Goal: Check status: Check status

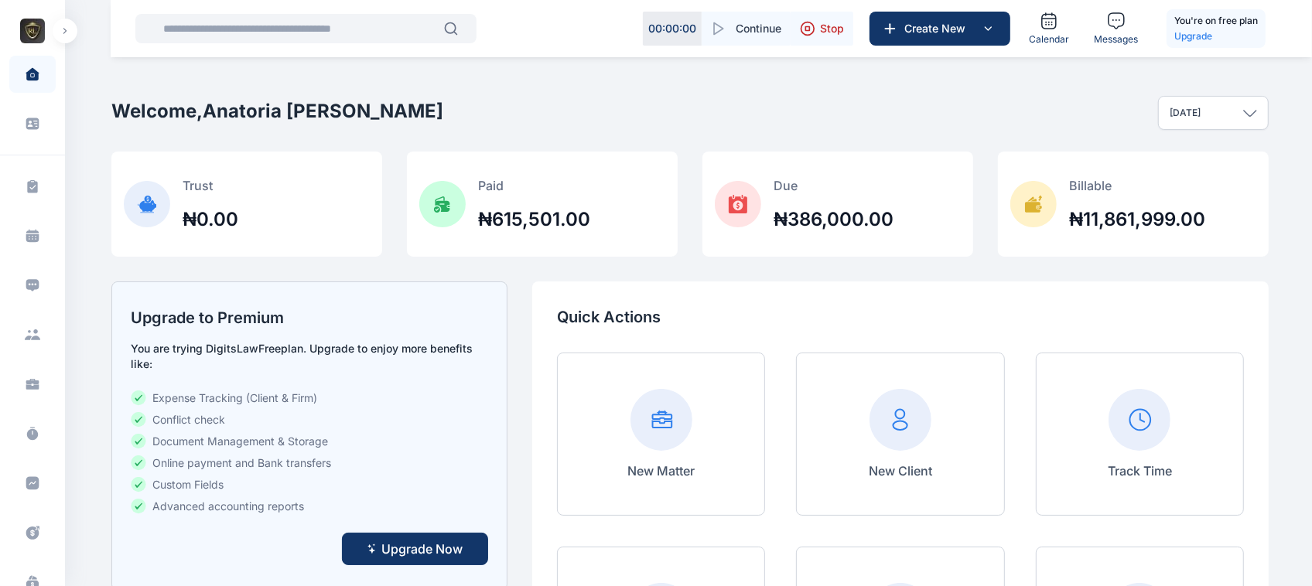
click at [62, 39] on button "button" at bounding box center [65, 31] width 25 height 25
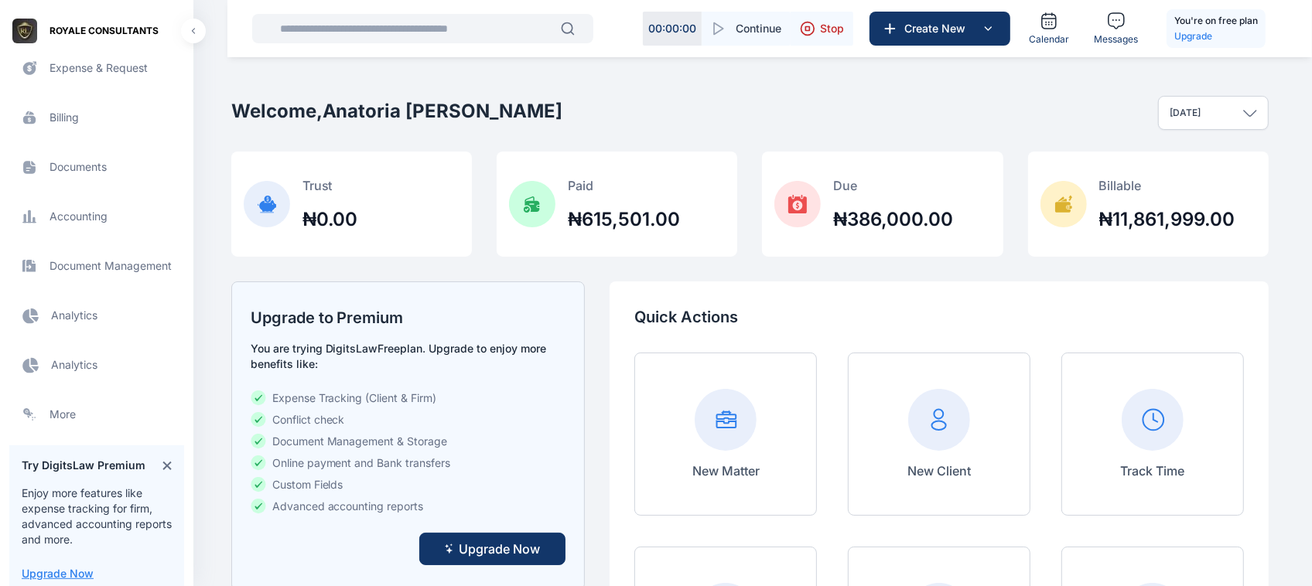
scroll to position [466, 0]
click at [138, 278] on span "Electronic Filling And Document management Document Management Document Managem…" at bounding box center [96, 264] width 175 height 37
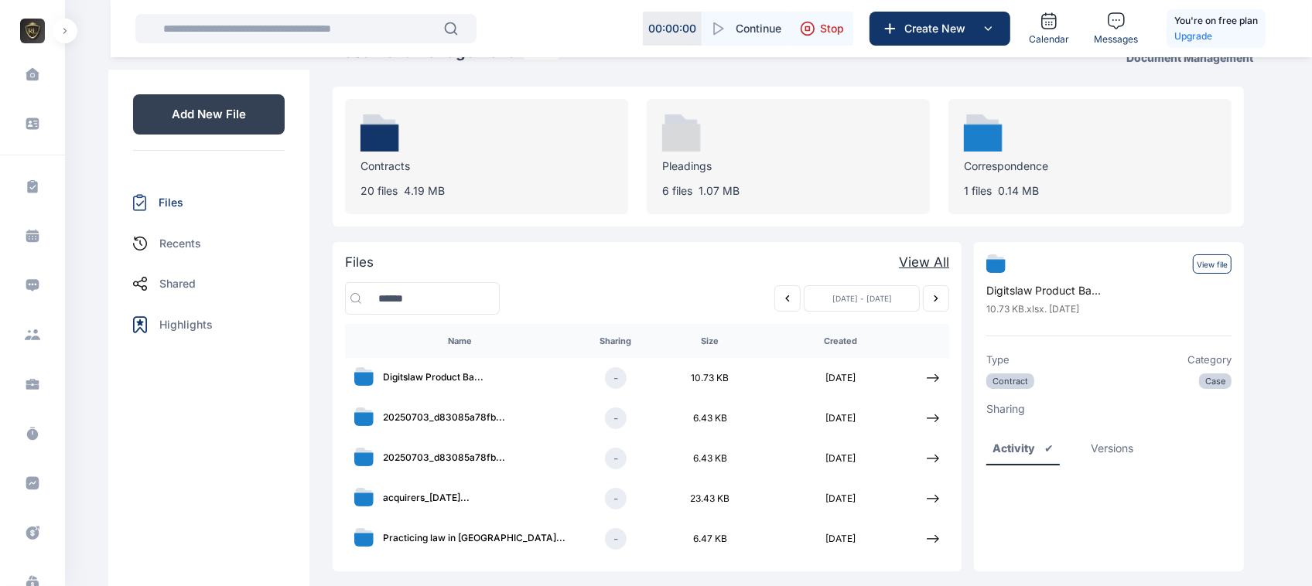
scroll to position [55, 0]
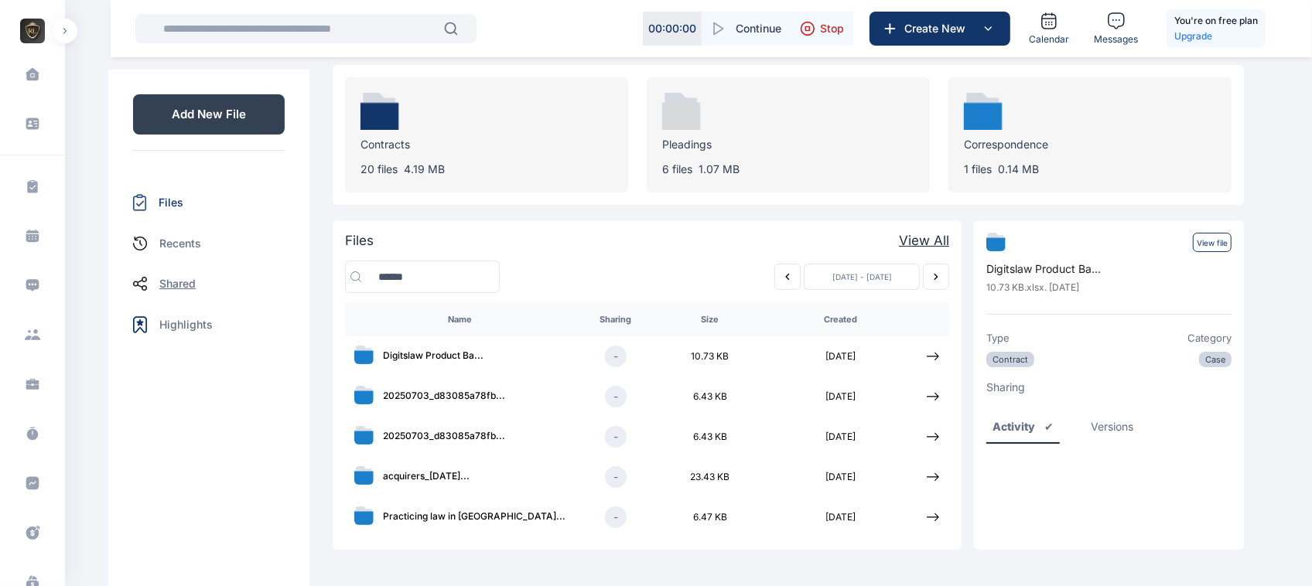
click at [186, 280] on p "Shared" at bounding box center [177, 283] width 36 height 15
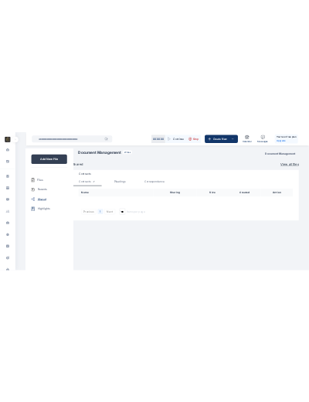
scroll to position [0, 0]
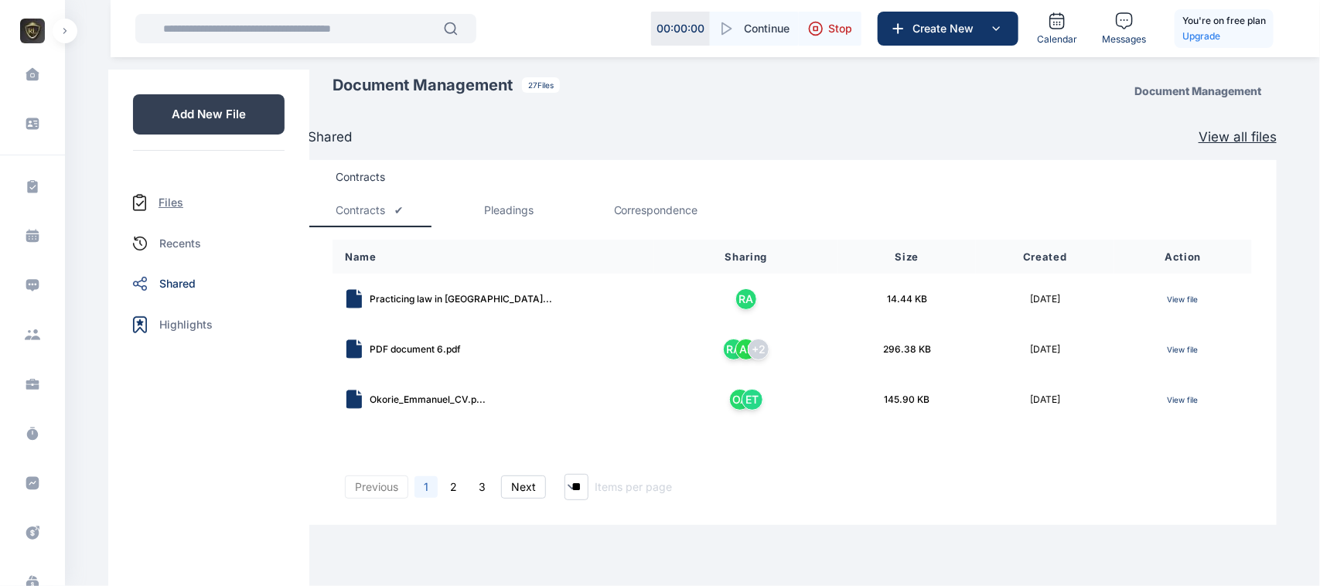
click at [159, 197] on p "Files" at bounding box center [171, 202] width 25 height 15
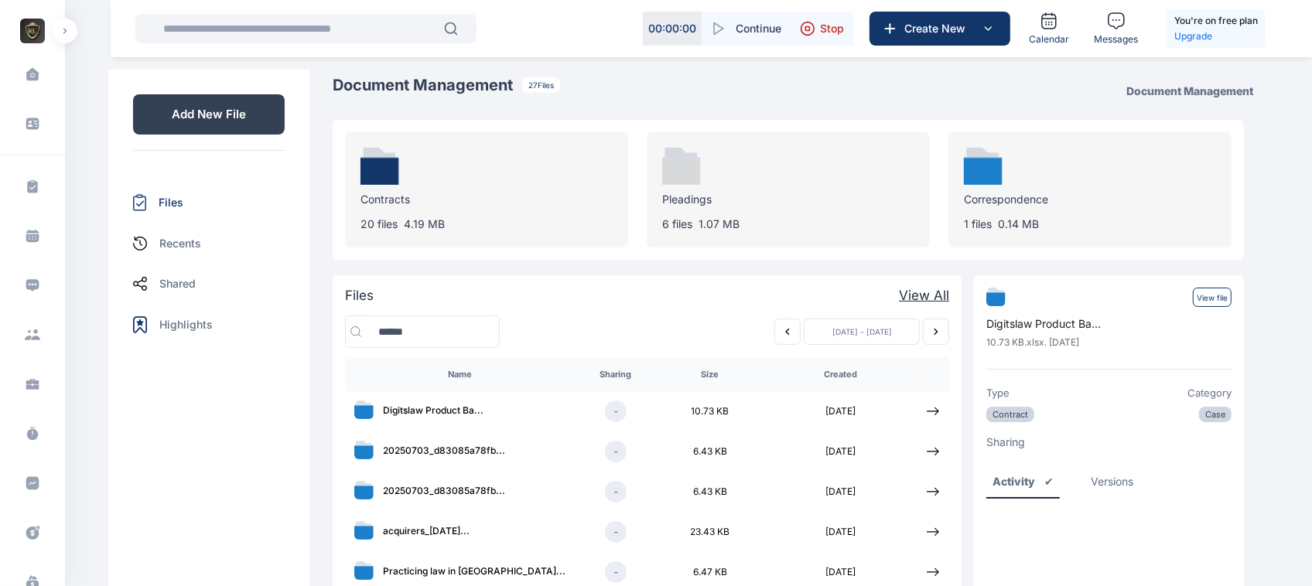
click at [933, 401] on td at bounding box center [932, 411] width 32 height 40
click at [930, 415] on icon at bounding box center [933, 411] width 14 height 14
click at [459, 400] on tr "Digitslaw Product Ba ... - 10.73 KB 2025-10-08" at bounding box center [647, 411] width 604 height 40
click at [922, 414] on td at bounding box center [932, 411] width 32 height 40
click at [926, 411] on icon at bounding box center [933, 411] width 14 height 14
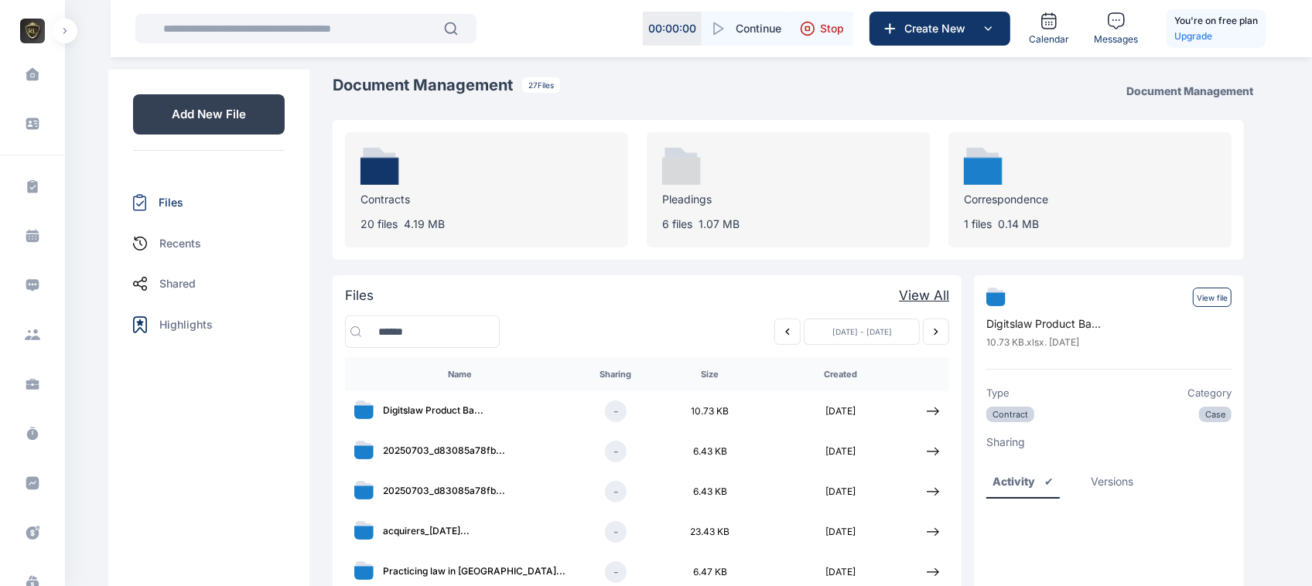
click at [1204, 299] on p "View file" at bounding box center [1212, 297] width 39 height 19
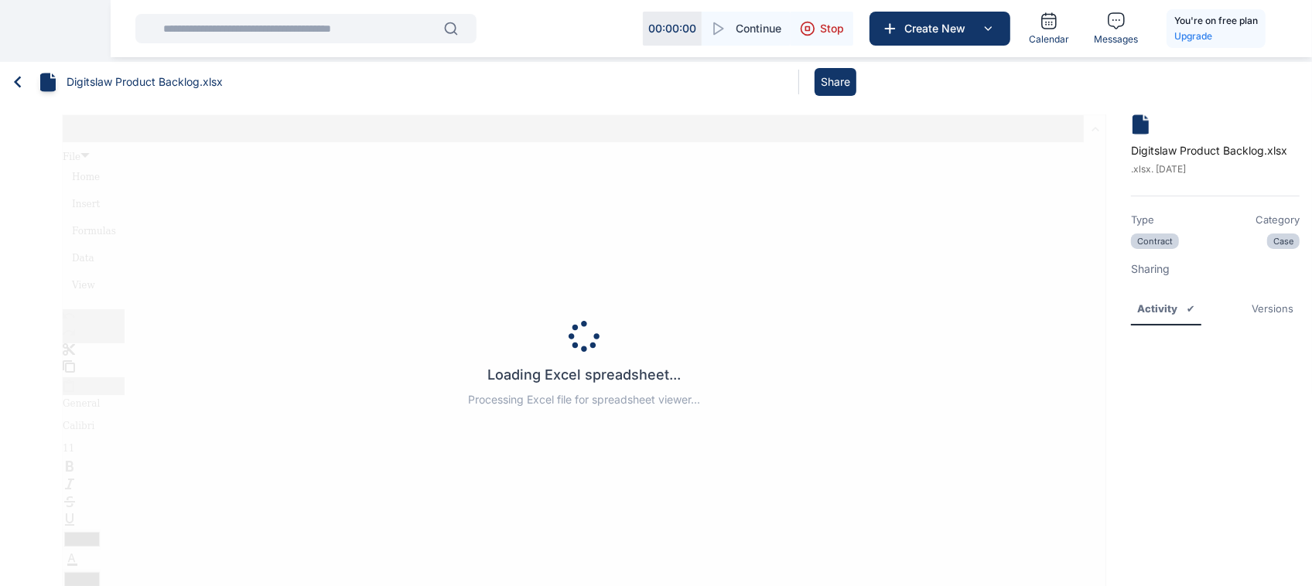
click at [836, 81] on button "Share" at bounding box center [835, 82] width 42 height 28
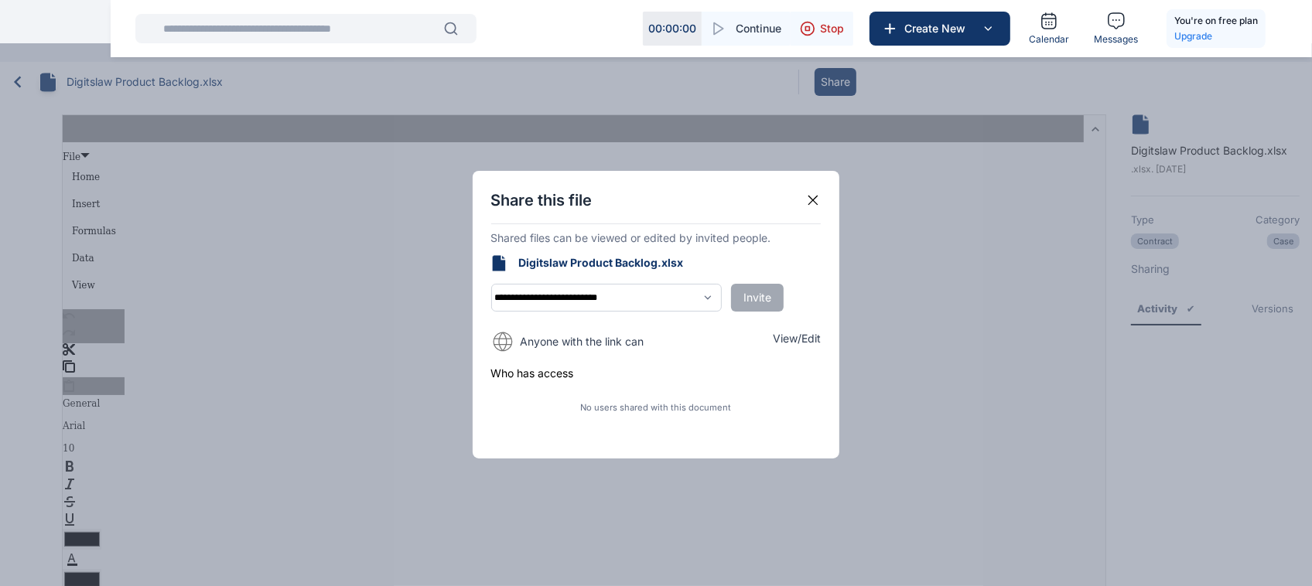
type textarea "******"
click at [809, 197] on icon at bounding box center [812, 200] width 15 height 15
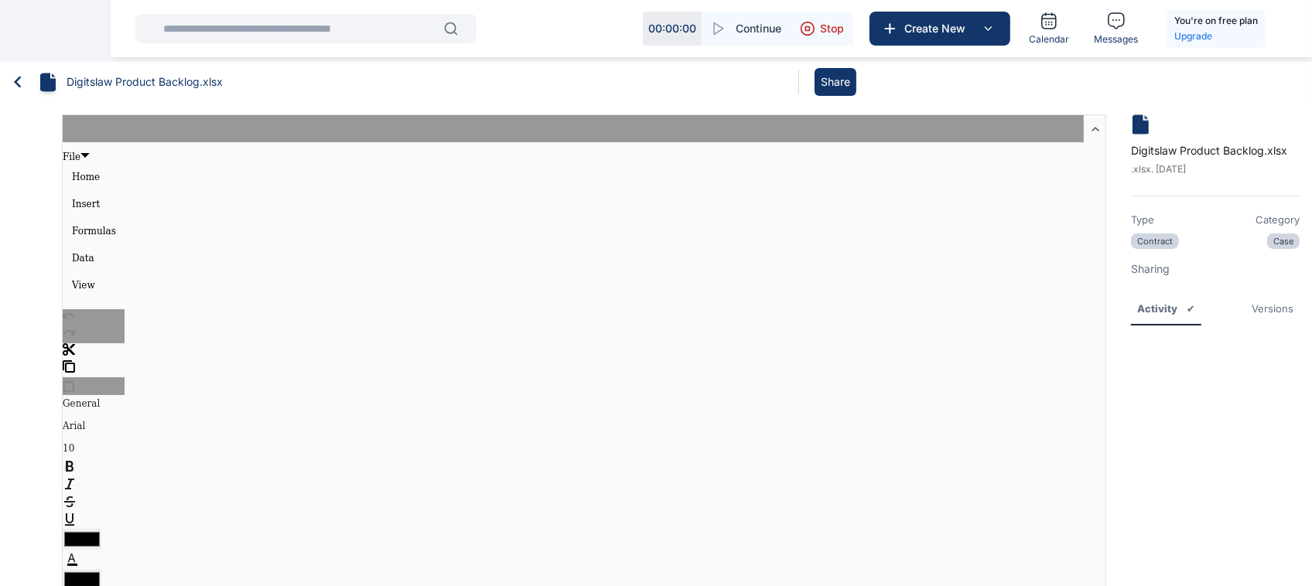
click at [841, 70] on button "Share" at bounding box center [835, 82] width 42 height 28
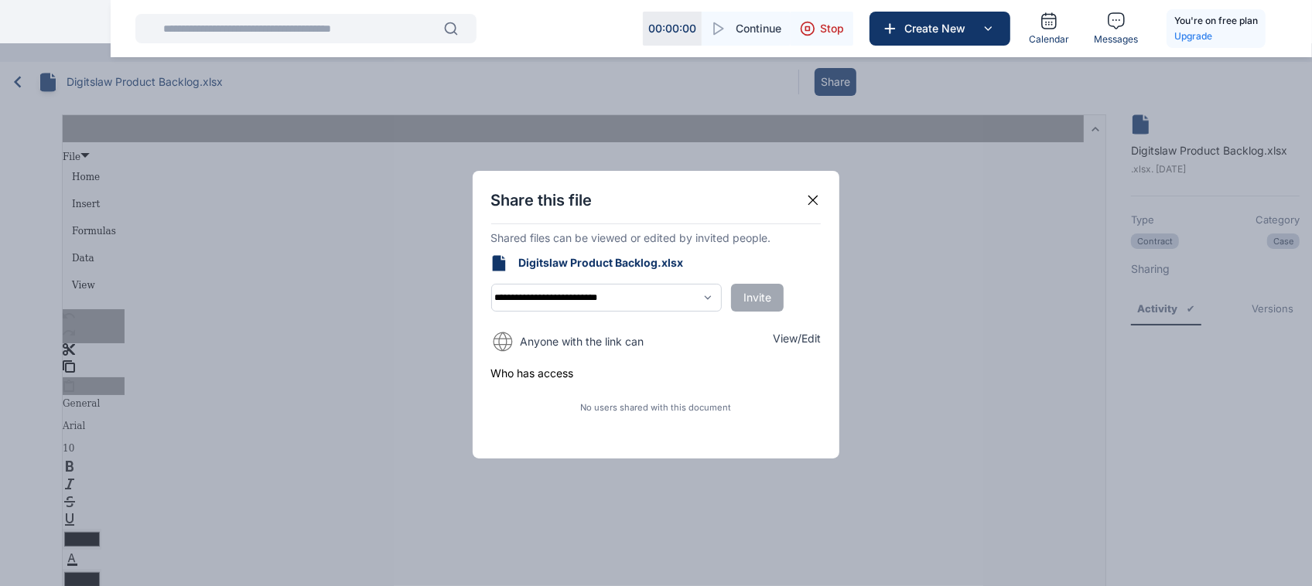
click at [810, 338] on p "View/Edit" at bounding box center [797, 338] width 48 height 15
click at [809, 213] on div "**********" at bounding box center [656, 315] width 367 height 288
click at [809, 210] on div "Share this file" at bounding box center [656, 200] width 330 height 22
click at [423, 234] on div "**********" at bounding box center [656, 314] width 1312 height 543
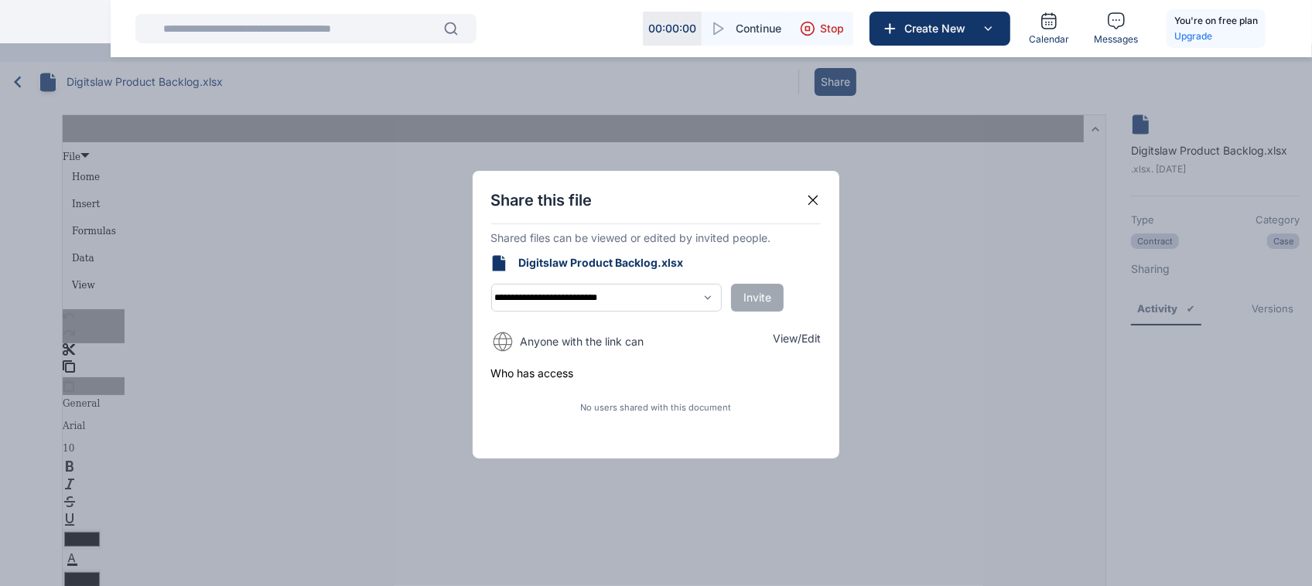
click at [817, 202] on icon at bounding box center [812, 200] width 15 height 15
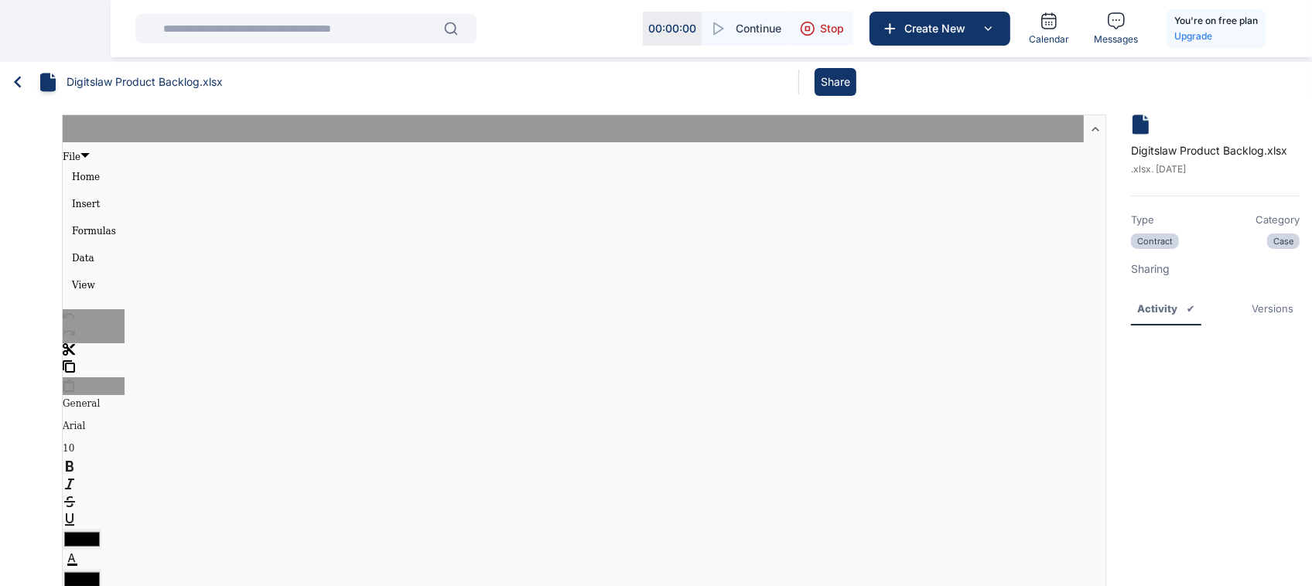
click at [2, 76] on nav "Digitslaw Product Backlog.xlsx Share" at bounding box center [656, 82] width 1312 height 40
click at [6, 84] on icon at bounding box center [17, 81] width 23 height 23
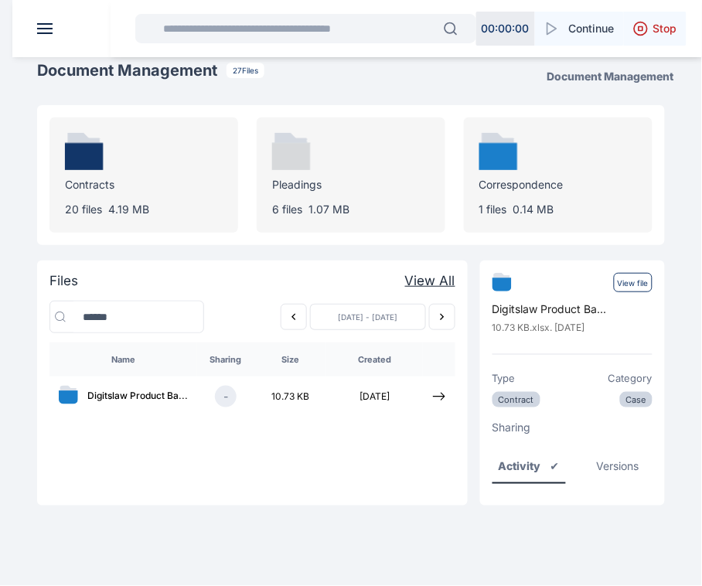
click at [35, 41] on header at bounding box center [363, 28] width 702 height 57
click at [48, 28] on span at bounding box center [44, 29] width 15 height 2
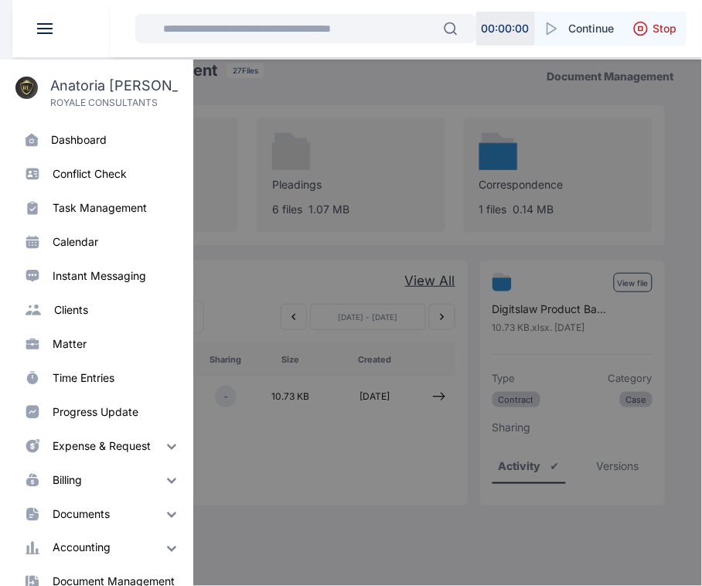
click at [85, 310] on div "clients" at bounding box center [71, 309] width 34 height 15
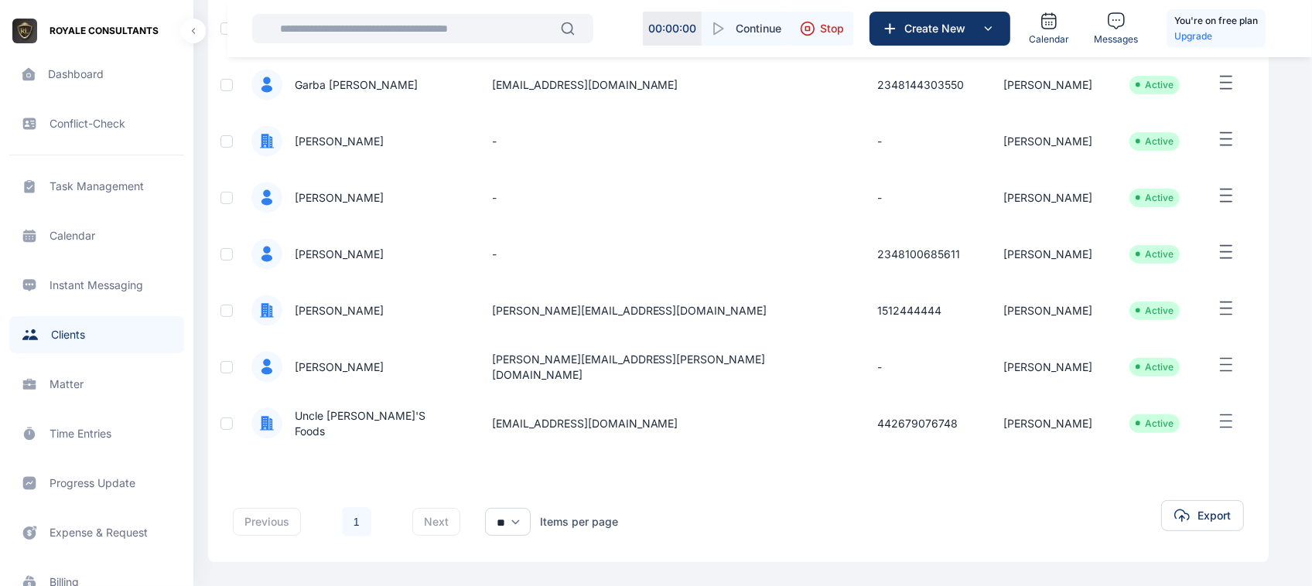
scroll to position [639, 0]
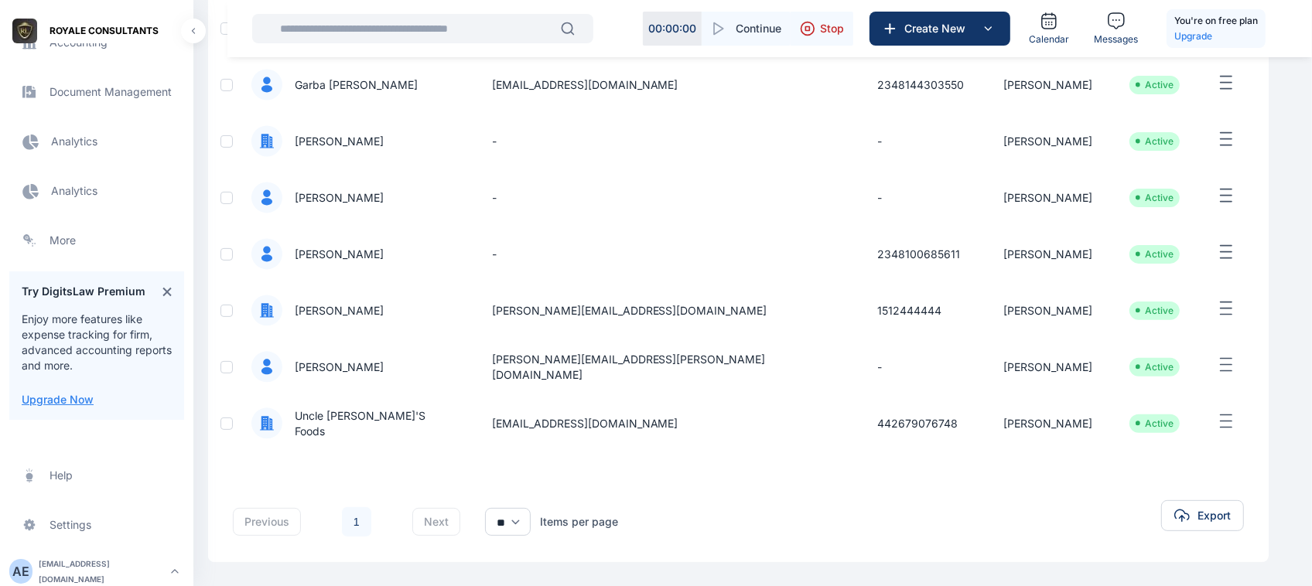
click at [0, 280] on div "Try DigitsLaw Premium Enjoy more features like expense tracking for firm, advan…" at bounding box center [96, 345] width 193 height 148
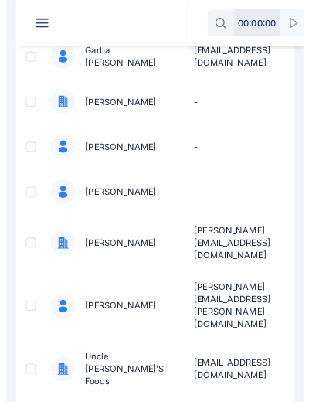
scroll to position [346, 0]
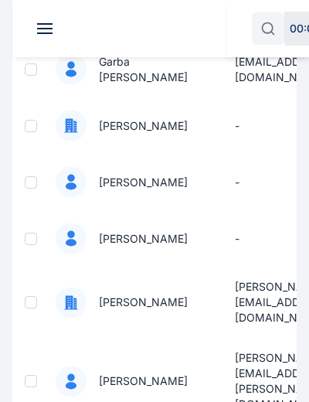
click at [46, 29] on span at bounding box center [44, 29] width 15 height 2
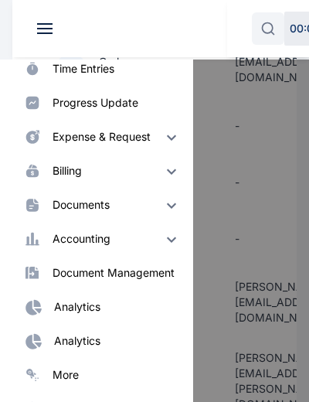
scroll to position [0, 0]
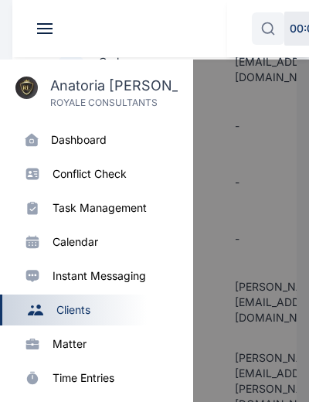
click at [235, 190] on div at bounding box center [166, 261] width 309 height 402
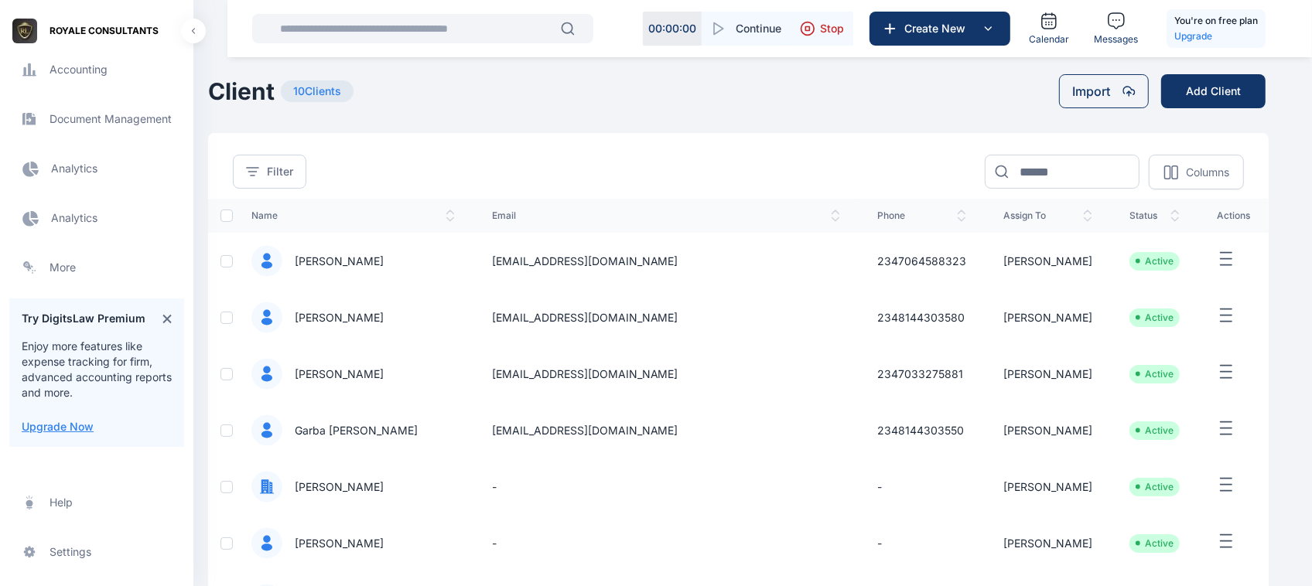
scroll to position [639, 0]
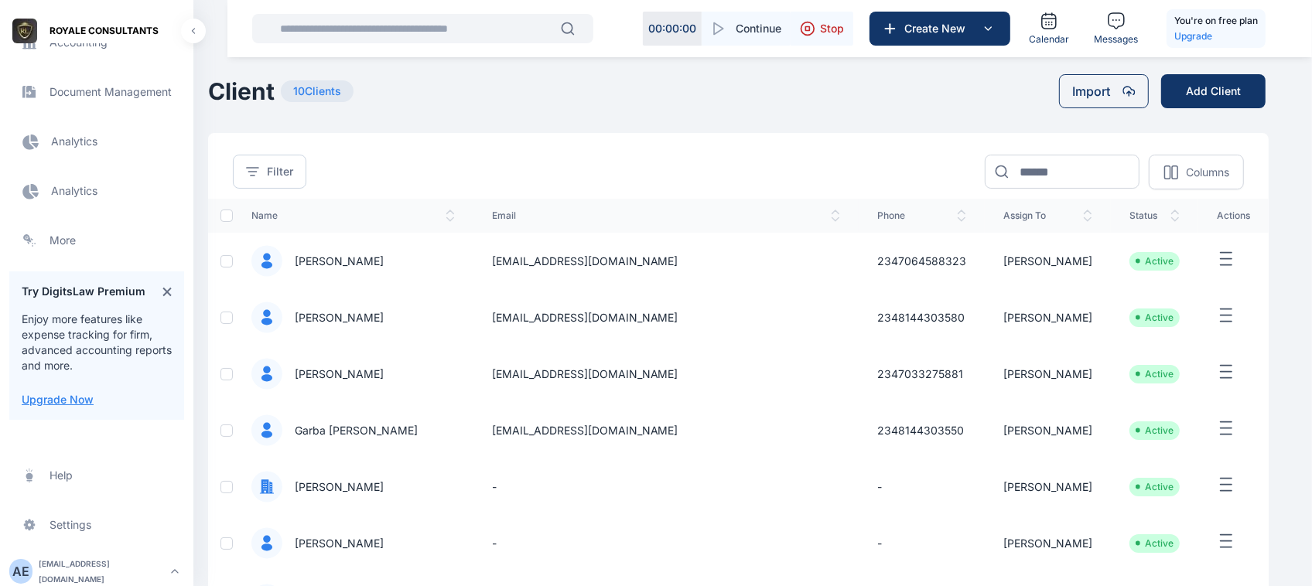
click at [63, 565] on div "roselineaguda2@gmail.com" at bounding box center [102, 571] width 127 height 31
click at [249, 572] on span "Log out" at bounding box center [260, 568] width 39 height 15
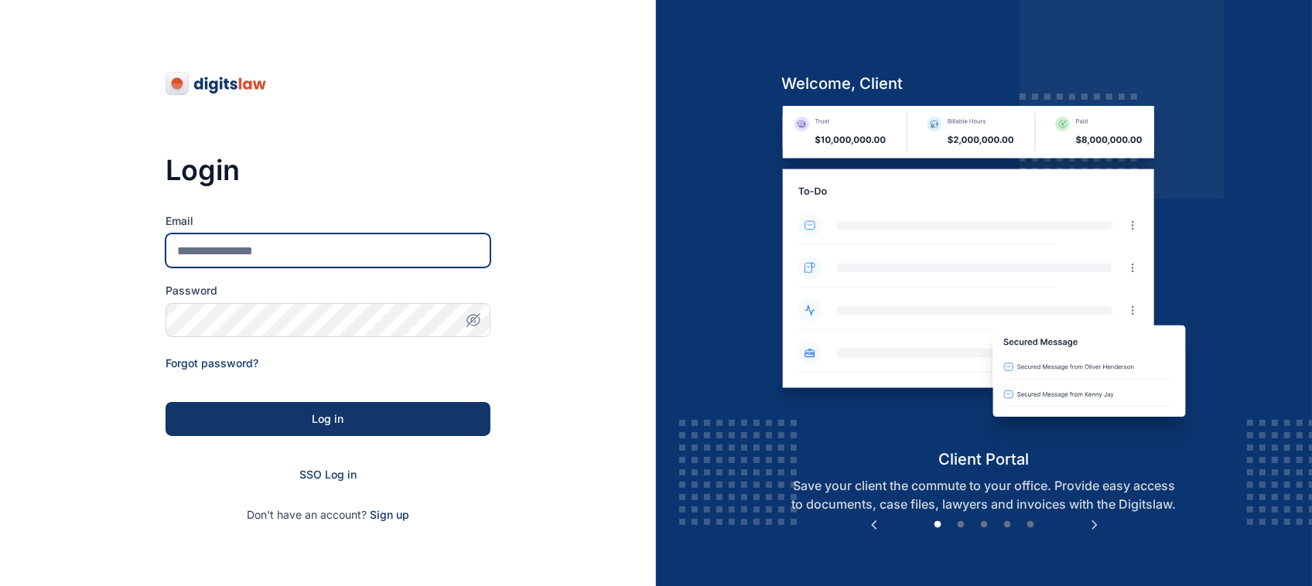
click at [284, 241] on input "Email" at bounding box center [328, 251] width 325 height 34
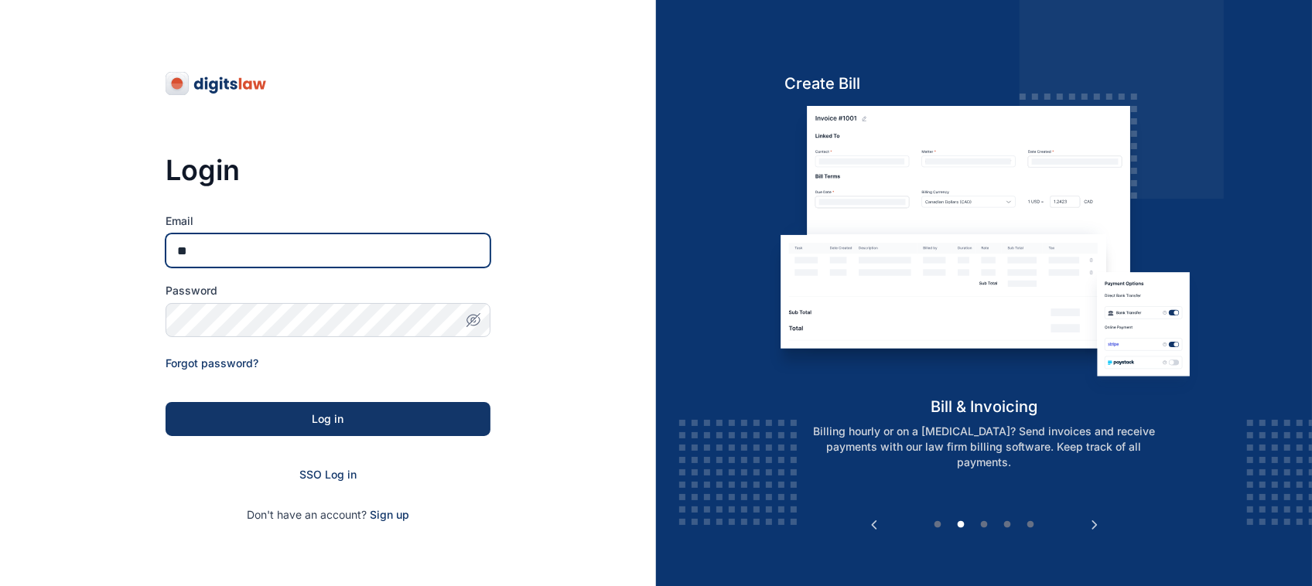
type input "*"
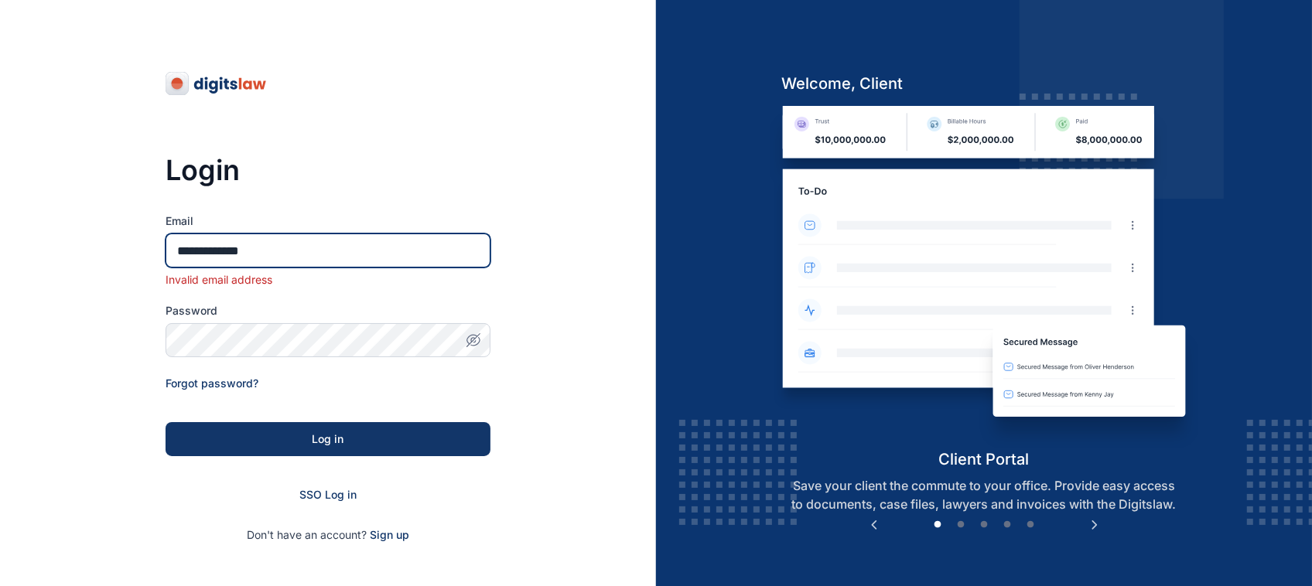
click at [325, 252] on input "**********" at bounding box center [328, 251] width 325 height 34
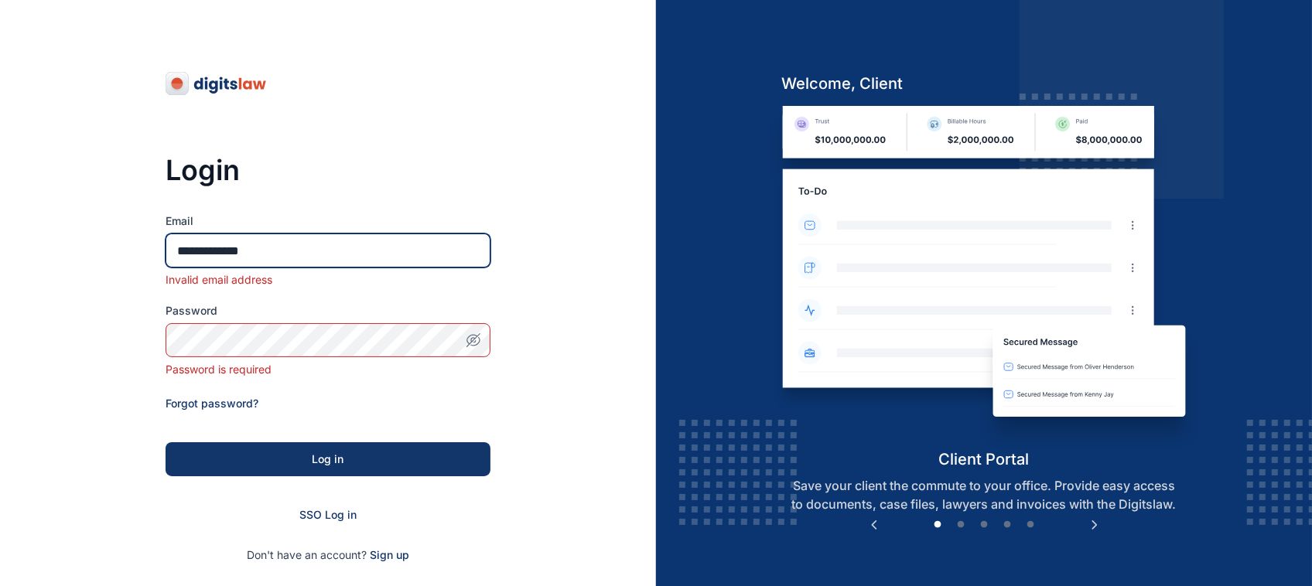
type input "**********"
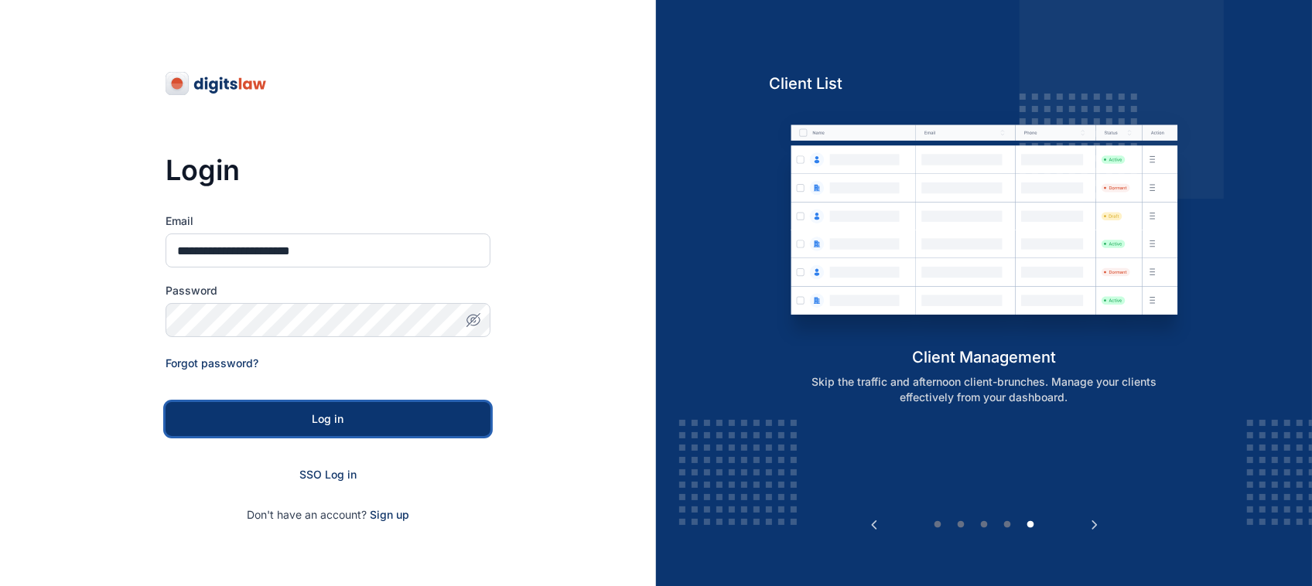
click at [389, 435] on button "Log in" at bounding box center [328, 419] width 325 height 34
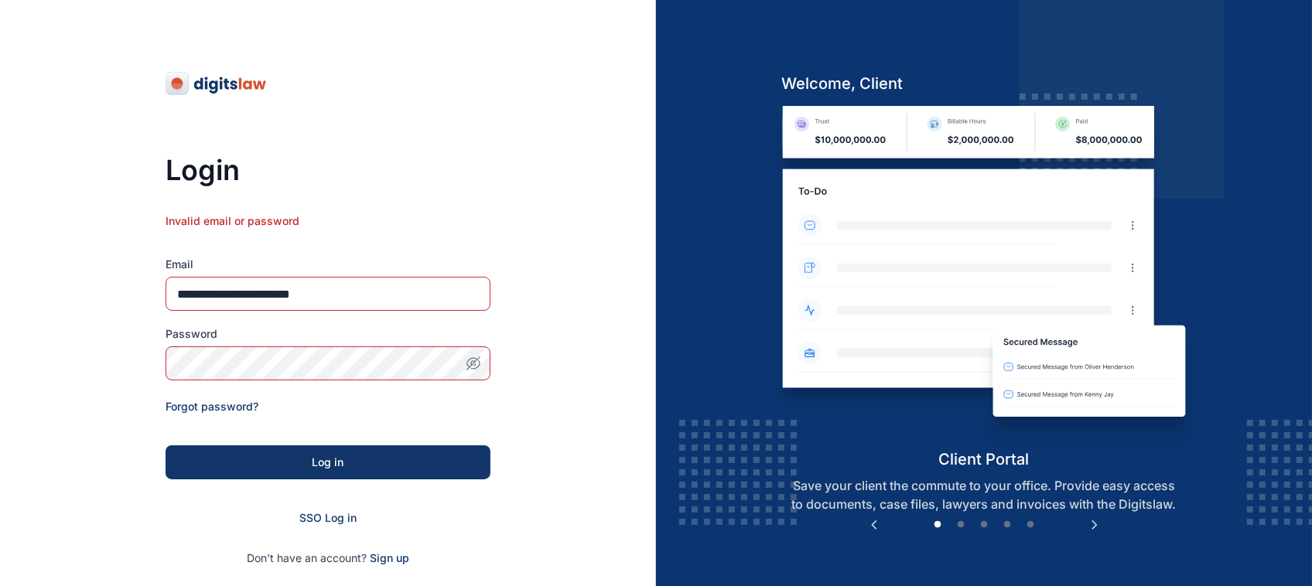
click at [483, 357] on span "button" at bounding box center [473, 363] width 34 height 15
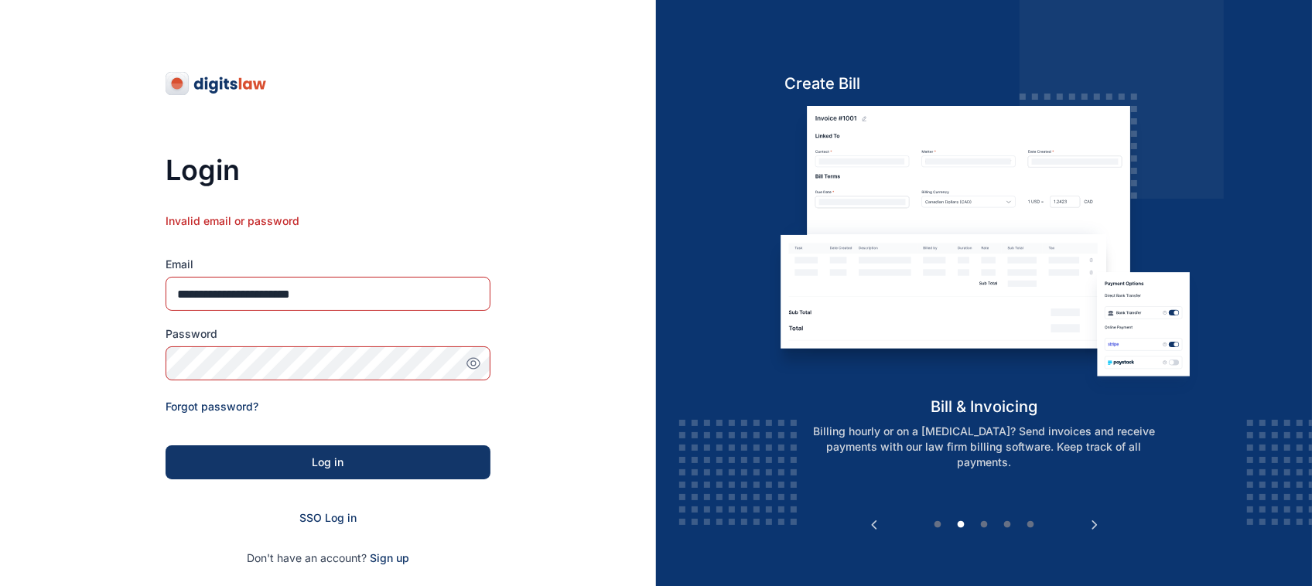
click at [483, 357] on span "button" at bounding box center [473, 363] width 34 height 15
click at [476, 360] on icon "button" at bounding box center [473, 363] width 15 height 15
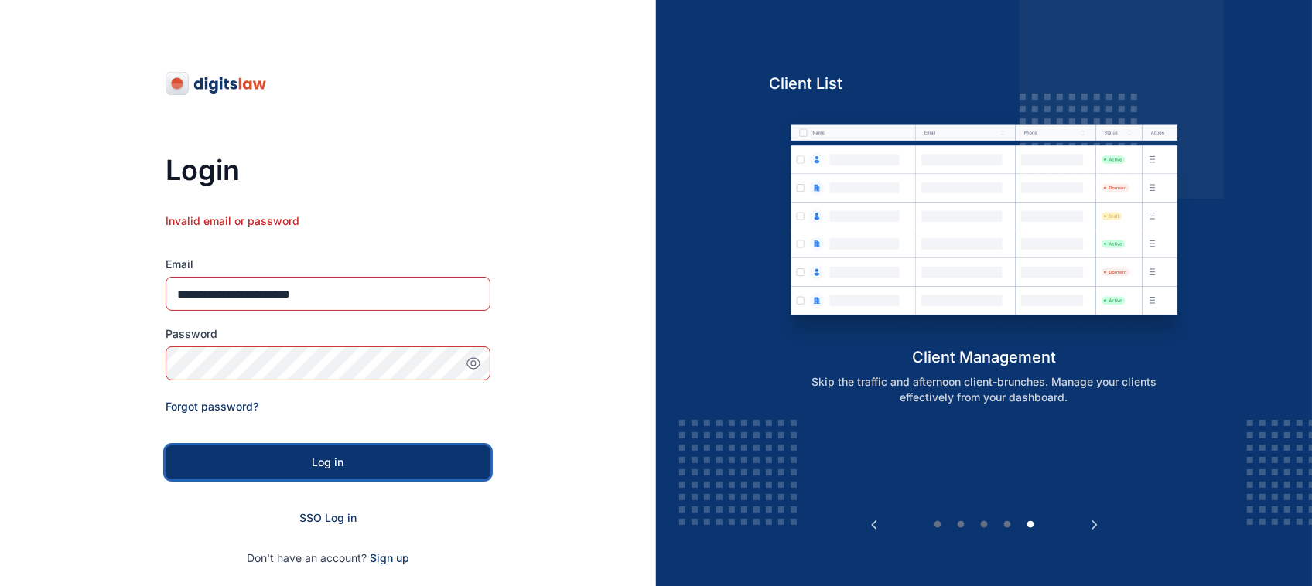
click at [265, 449] on button "Log in" at bounding box center [328, 462] width 325 height 34
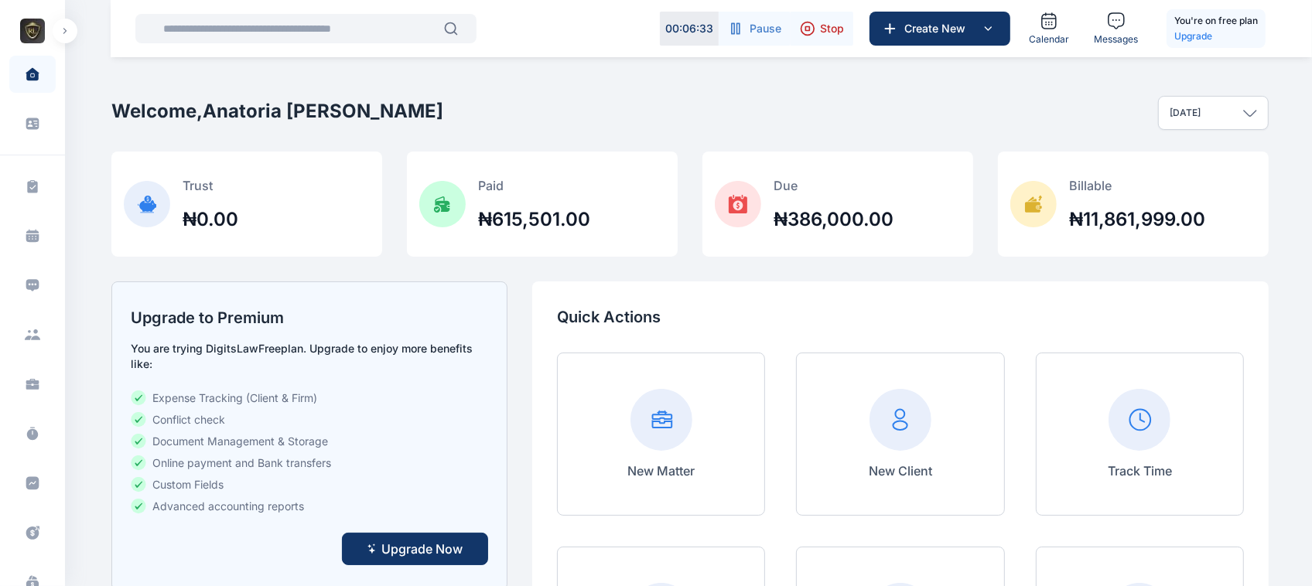
click at [63, 21] on button "button" at bounding box center [65, 31] width 25 height 25
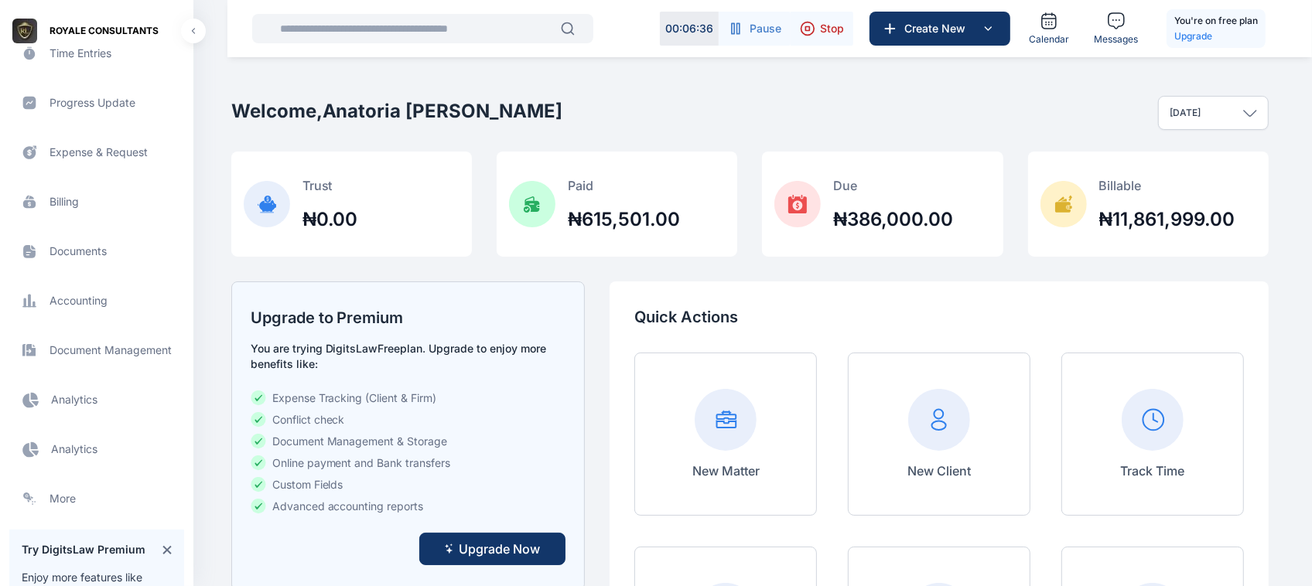
scroll to position [365, 0]
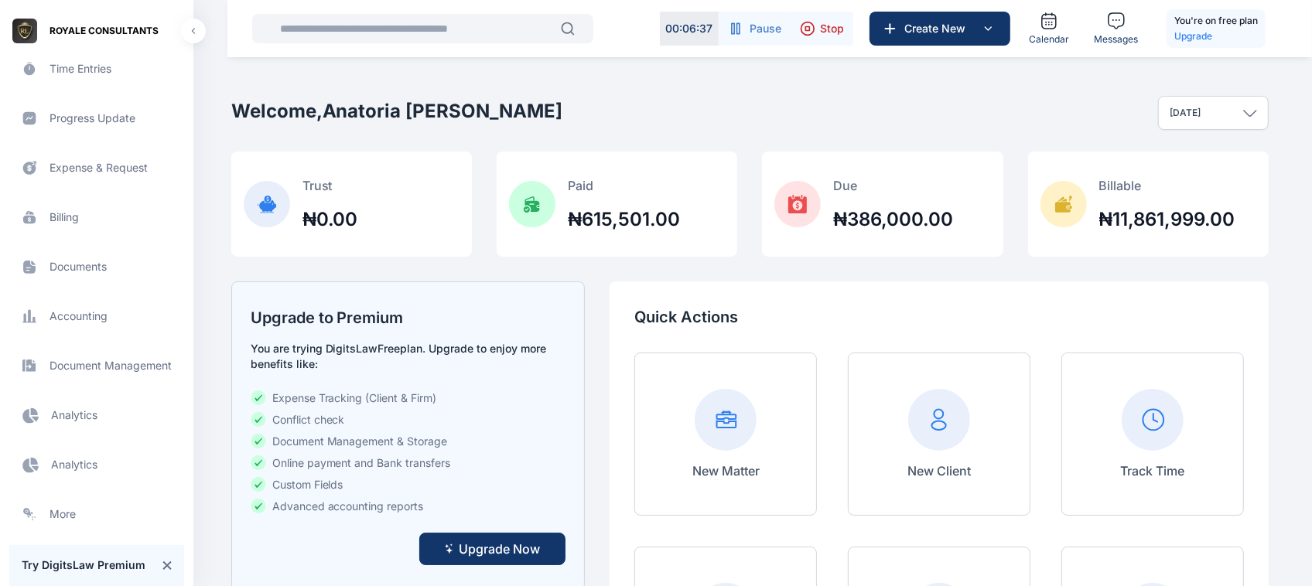
click at [87, 114] on span "Progress Update progress update progress update" at bounding box center [96, 118] width 175 height 37
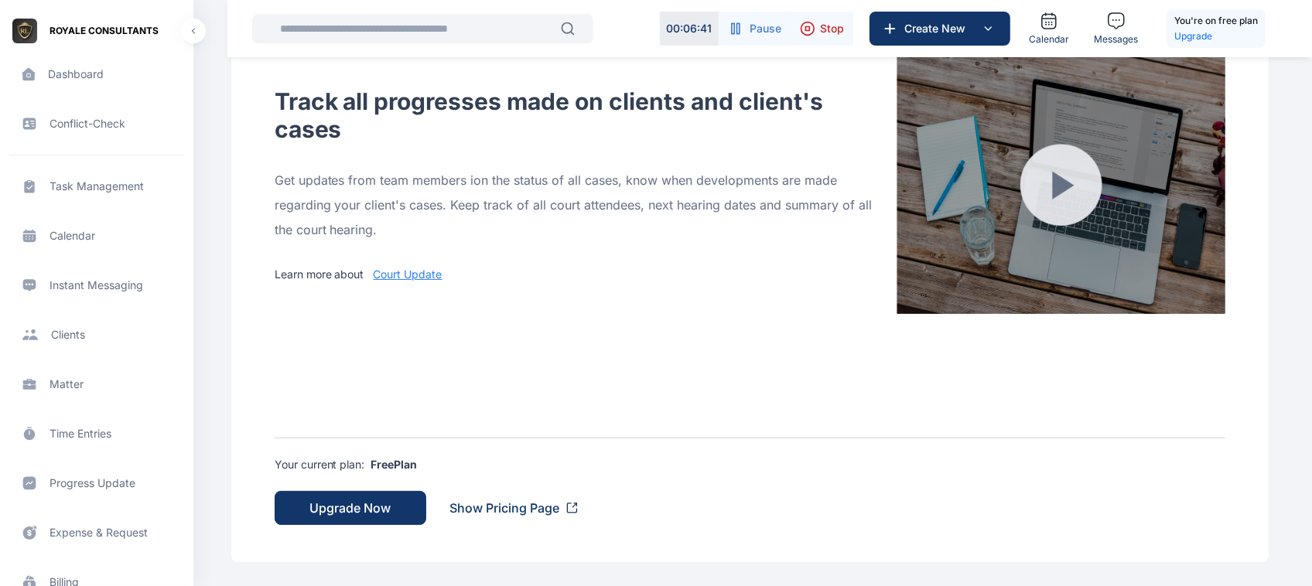
scroll to position [639, 0]
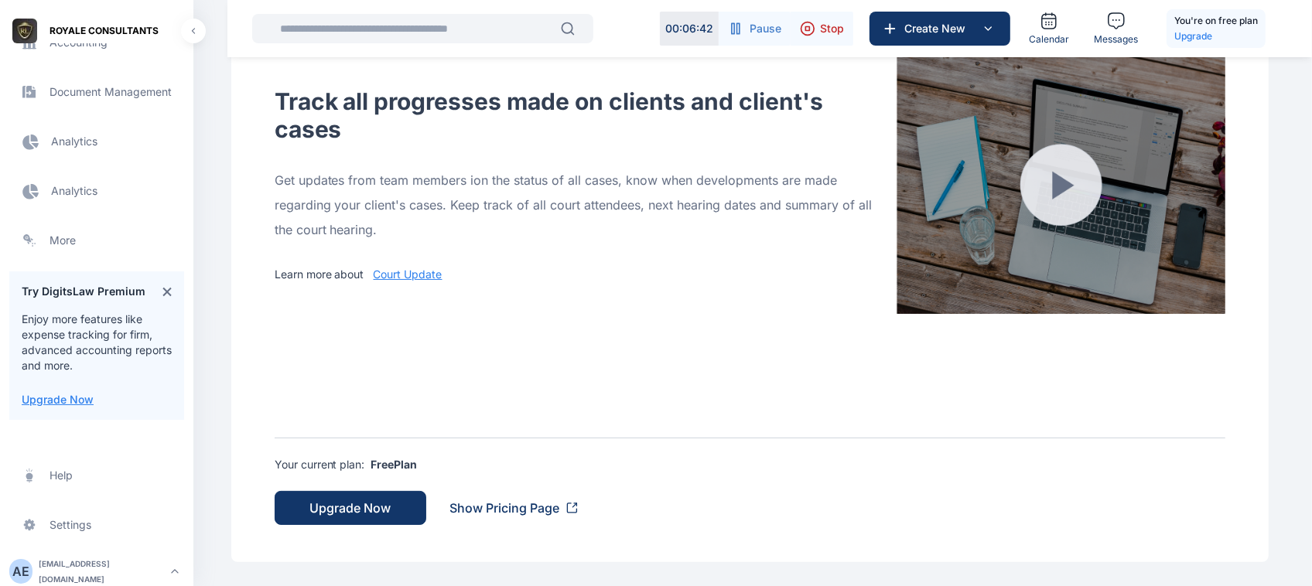
click at [91, 558] on div "A E roselineaguda2@gmail.com" at bounding box center [87, 571] width 156 height 31
click at [242, 575] on span "Log out" at bounding box center [260, 568] width 39 height 15
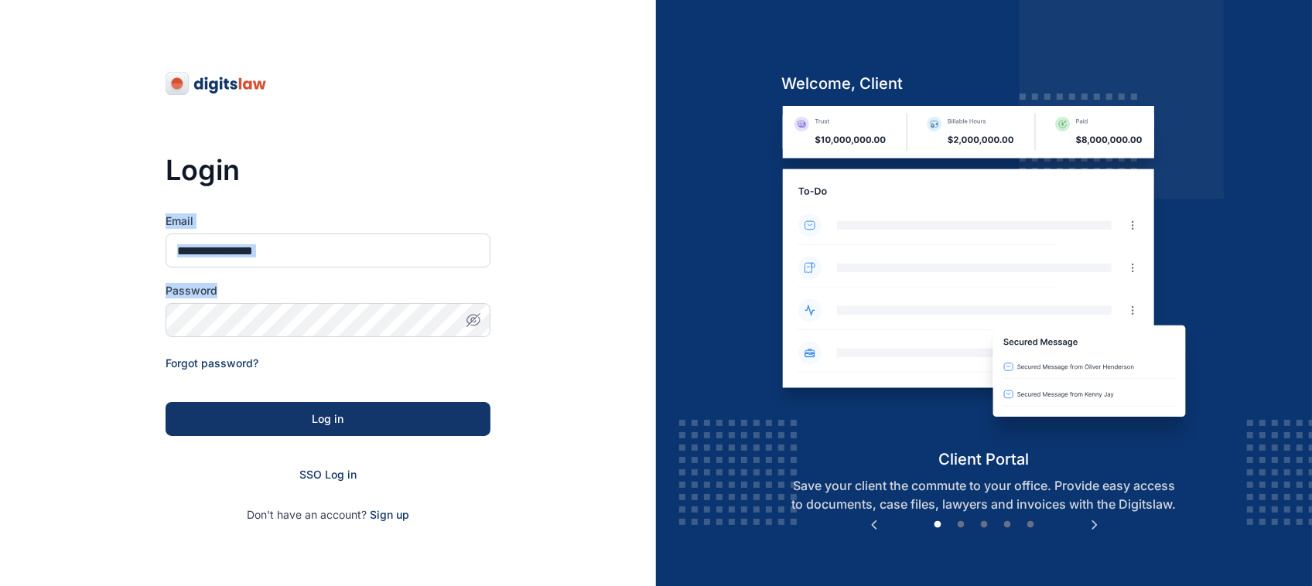
drag, startPoint x: 340, startPoint y: 275, endPoint x: 334, endPoint y: 255, distance: 20.3
click at [334, 255] on form "Email Password Forgot password? Log in SSO Log in Don't have an account? Sign up" at bounding box center [328, 367] width 325 height 309
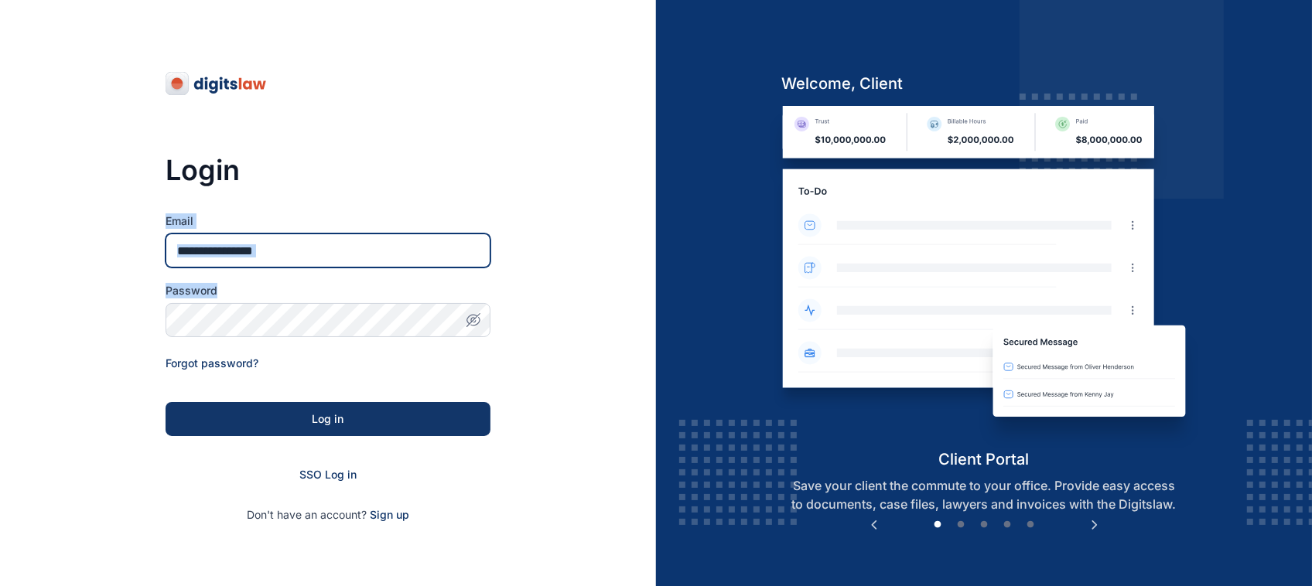
click at [334, 255] on input "Email" at bounding box center [328, 251] width 325 height 34
paste input "**********"
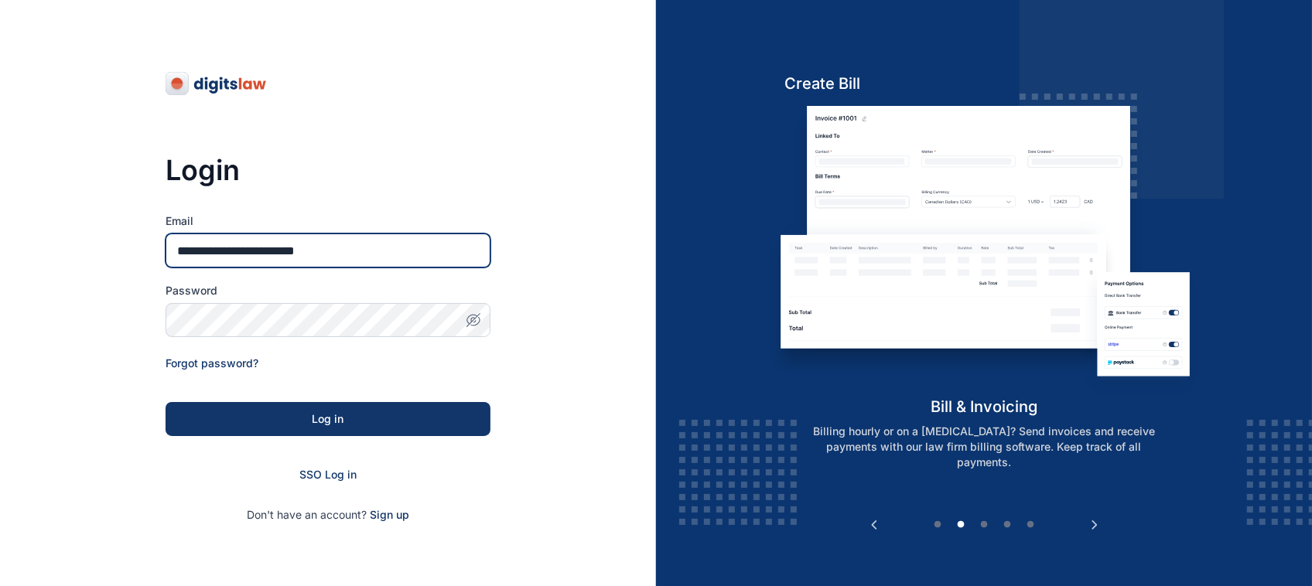
type input "**********"
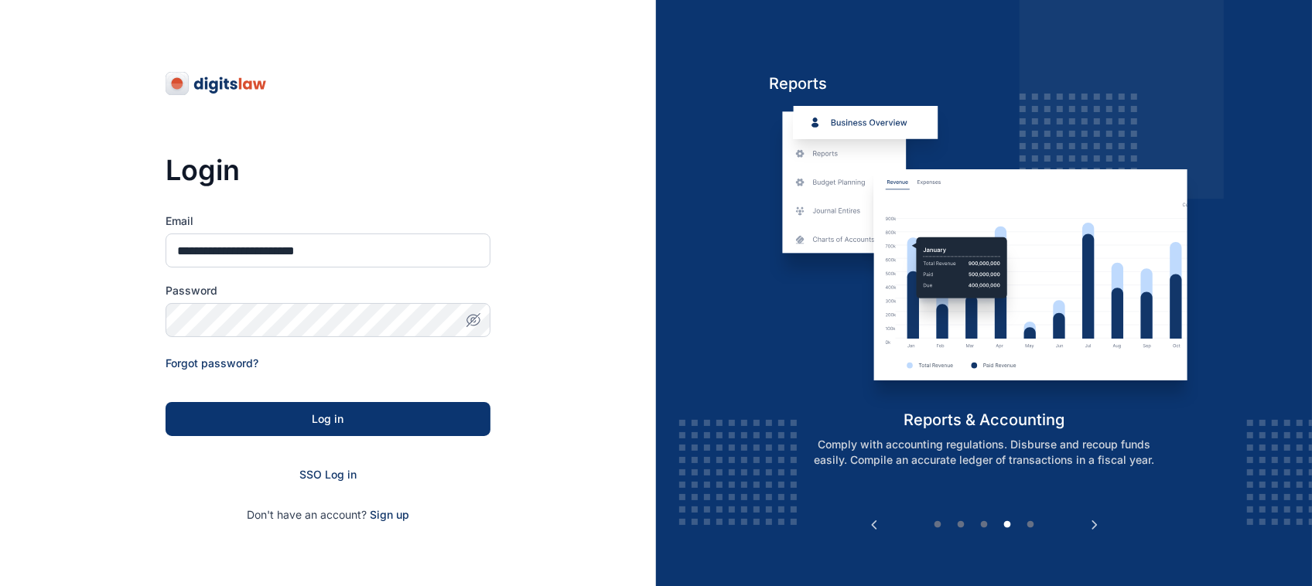
click at [352, 422] on div "Log in" at bounding box center [327, 418] width 275 height 15
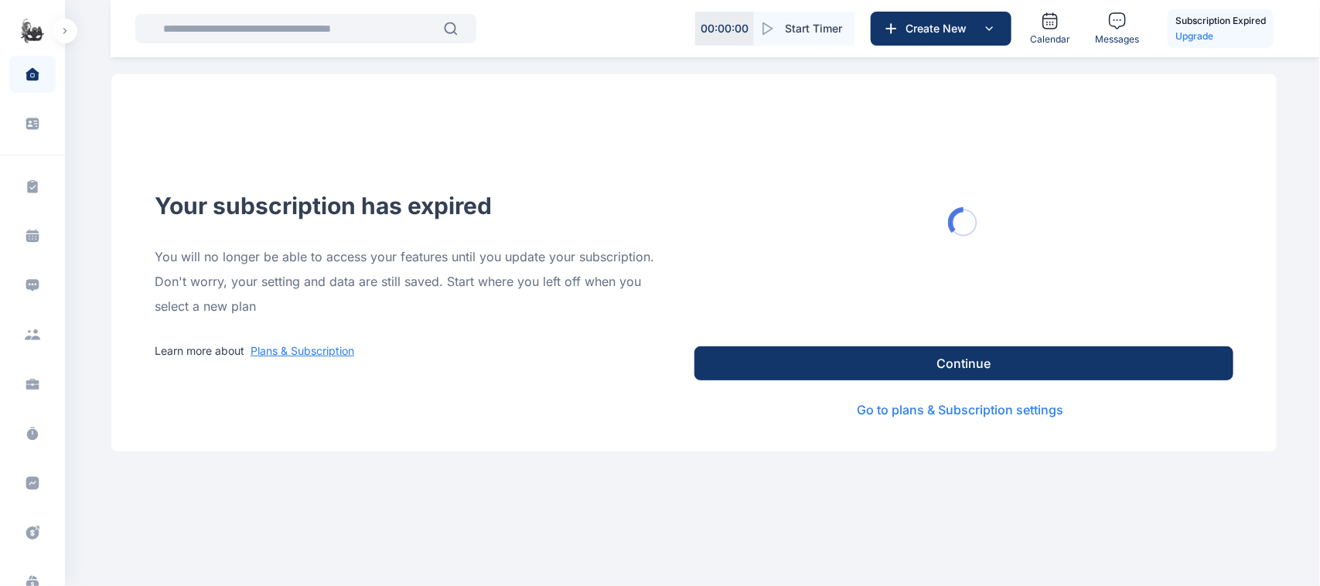
click at [70, 31] on button "button" at bounding box center [65, 31] width 25 height 25
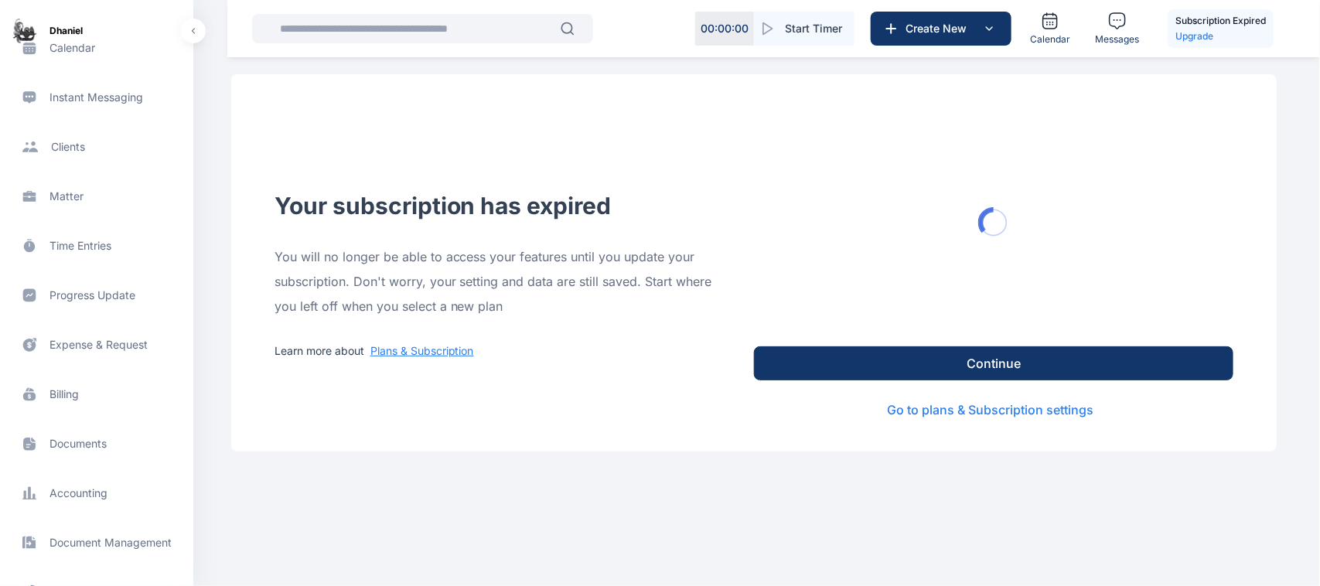
scroll to position [241, 0]
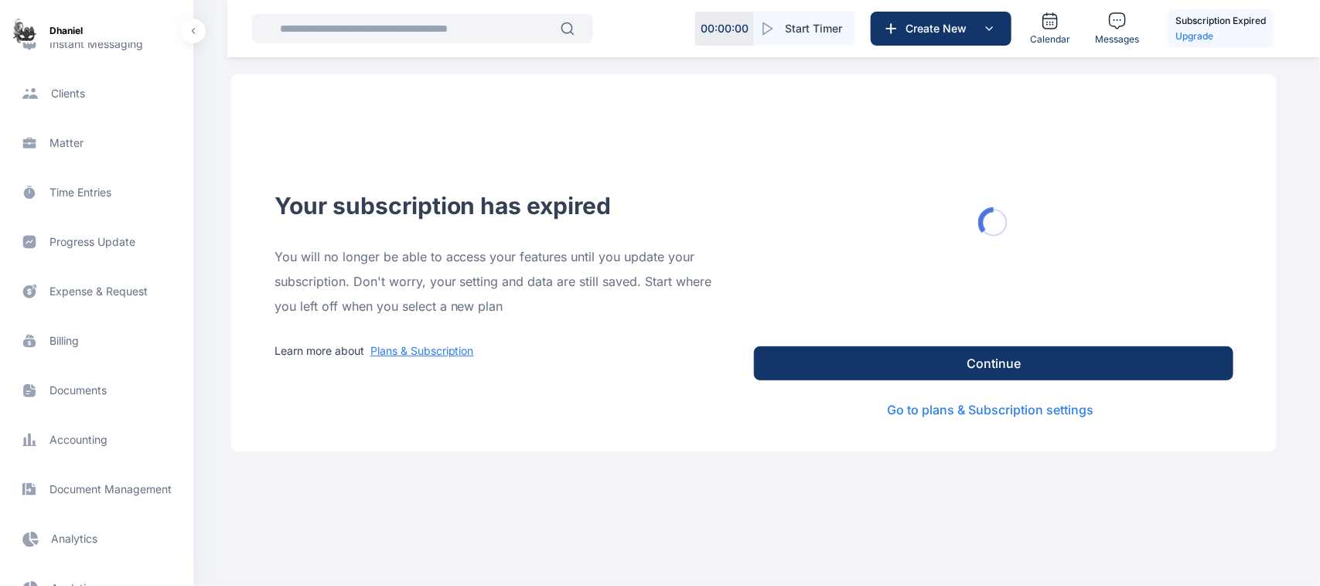
click at [103, 244] on span "Progress Update progress update progress update" at bounding box center [96, 242] width 175 height 37
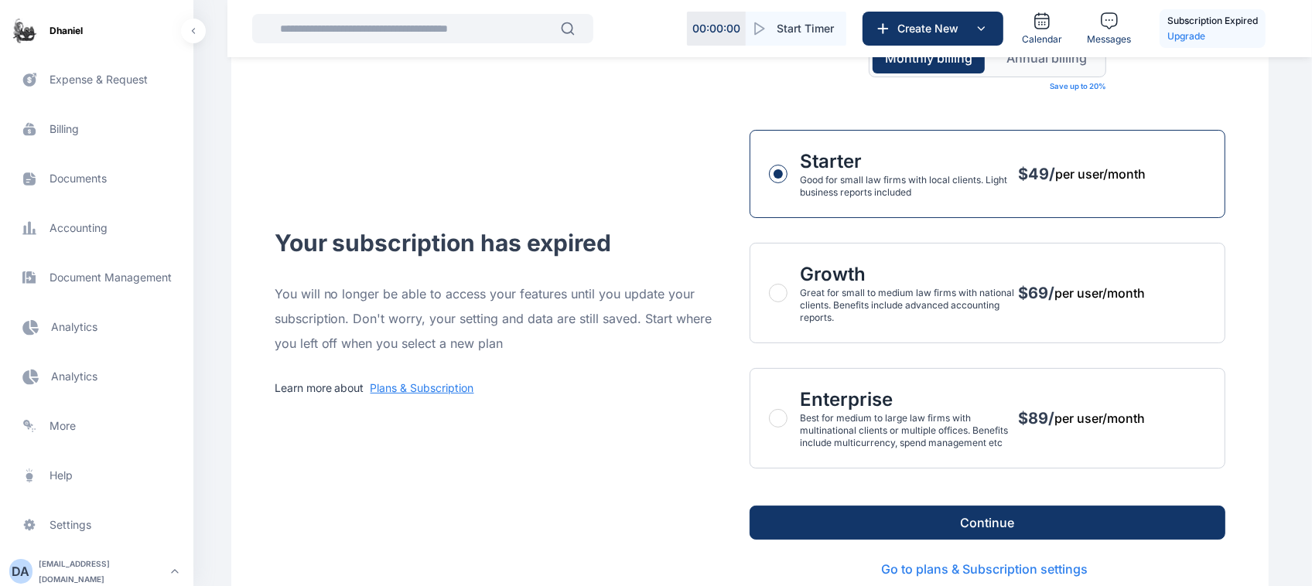
scroll to position [135, 0]
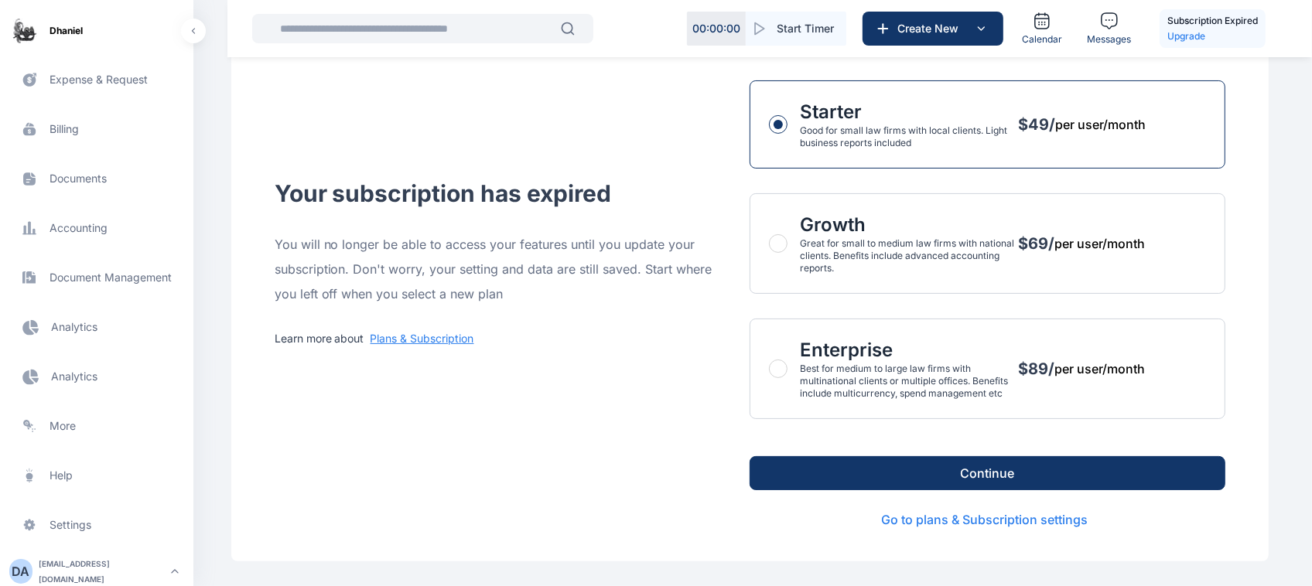
click at [121, 571] on div "[EMAIL_ADDRESS][DOMAIN_NAME]" at bounding box center [102, 571] width 127 height 31
click at [250, 571] on span "Log out" at bounding box center [260, 568] width 39 height 15
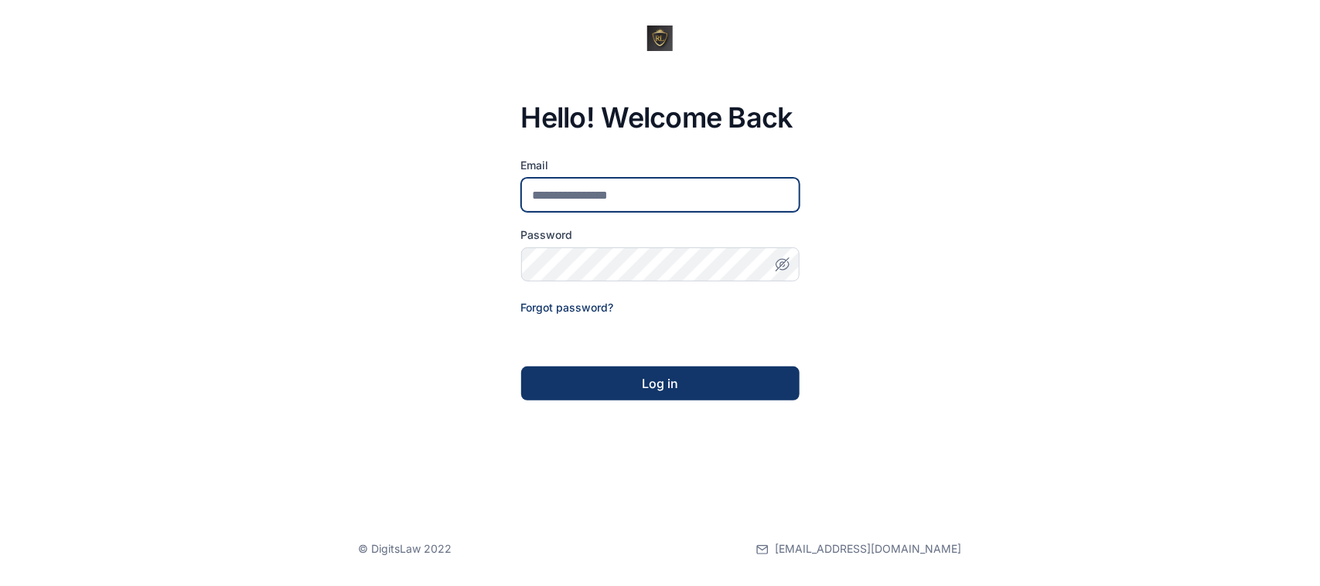
click at [582, 206] on input "email" at bounding box center [660, 195] width 278 height 34
type input "**********"
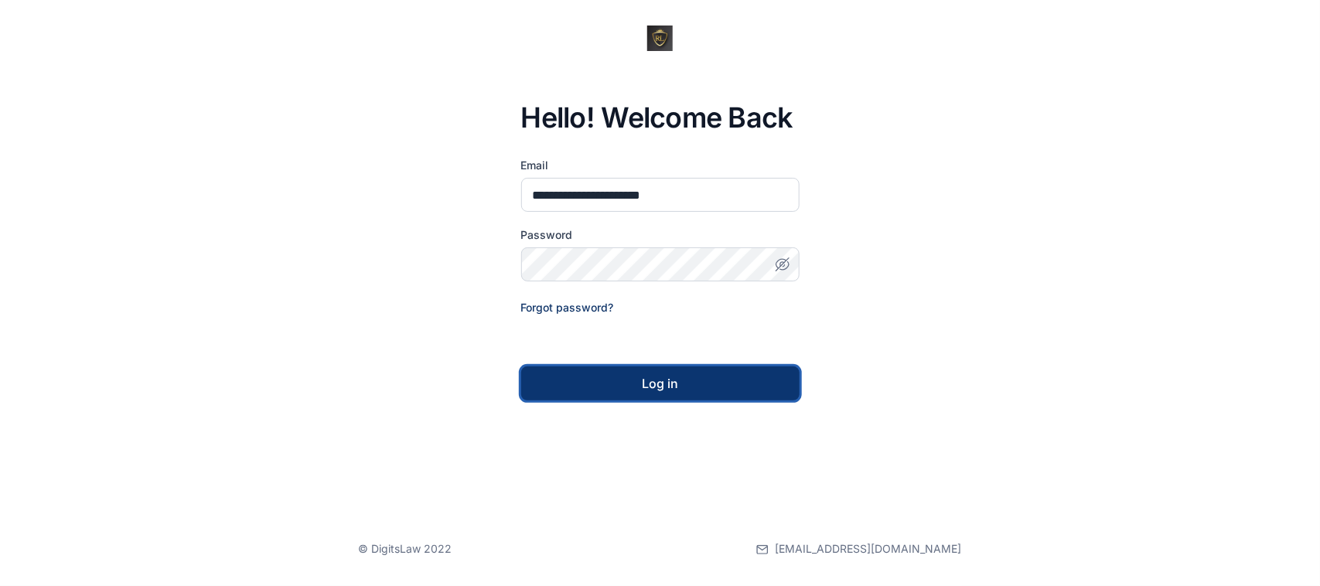
click at [790, 398] on button "Log in" at bounding box center [660, 384] width 278 height 34
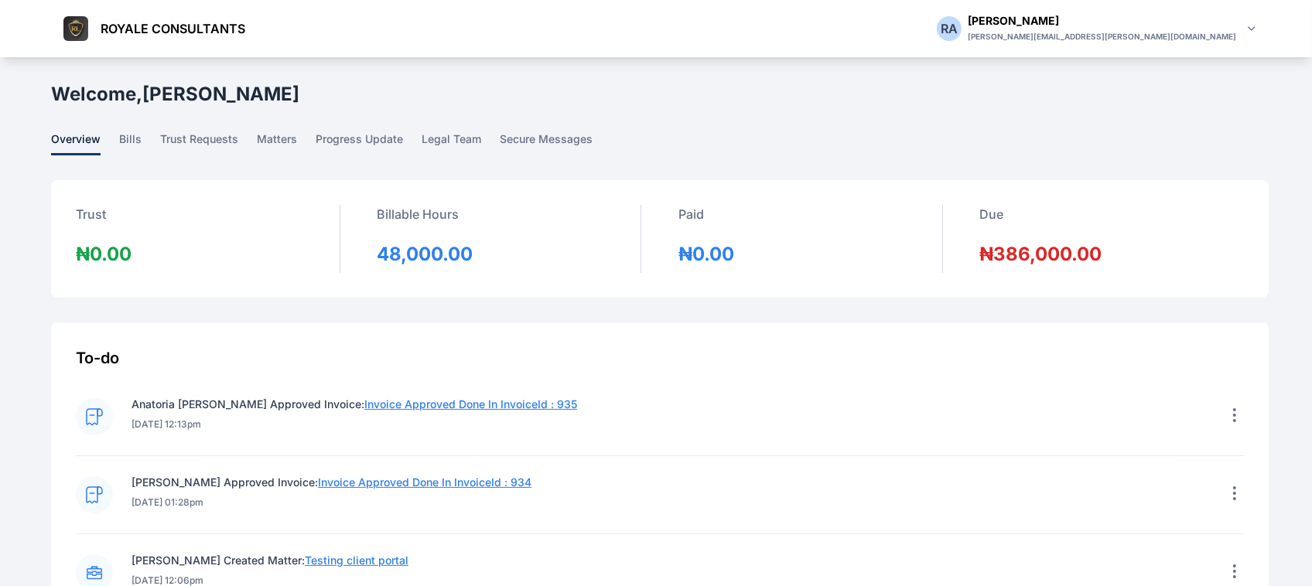
click at [345, 126] on main "R A R A [PERSON_NAME] ROYALE CONSULTANTS Dashboard dashboard Conflict-Check con…" at bounding box center [661, 381] width 1220 height 648
click at [348, 131] on span "progress update" at bounding box center [359, 143] width 87 height 24
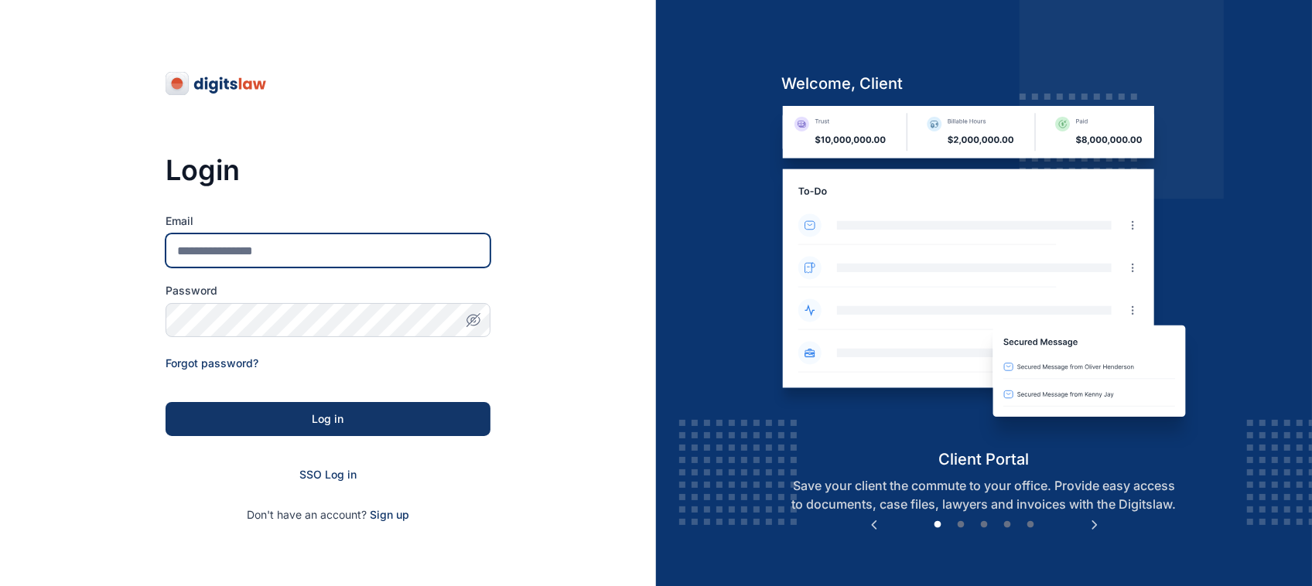
click at [313, 246] on input "Email" at bounding box center [328, 251] width 325 height 34
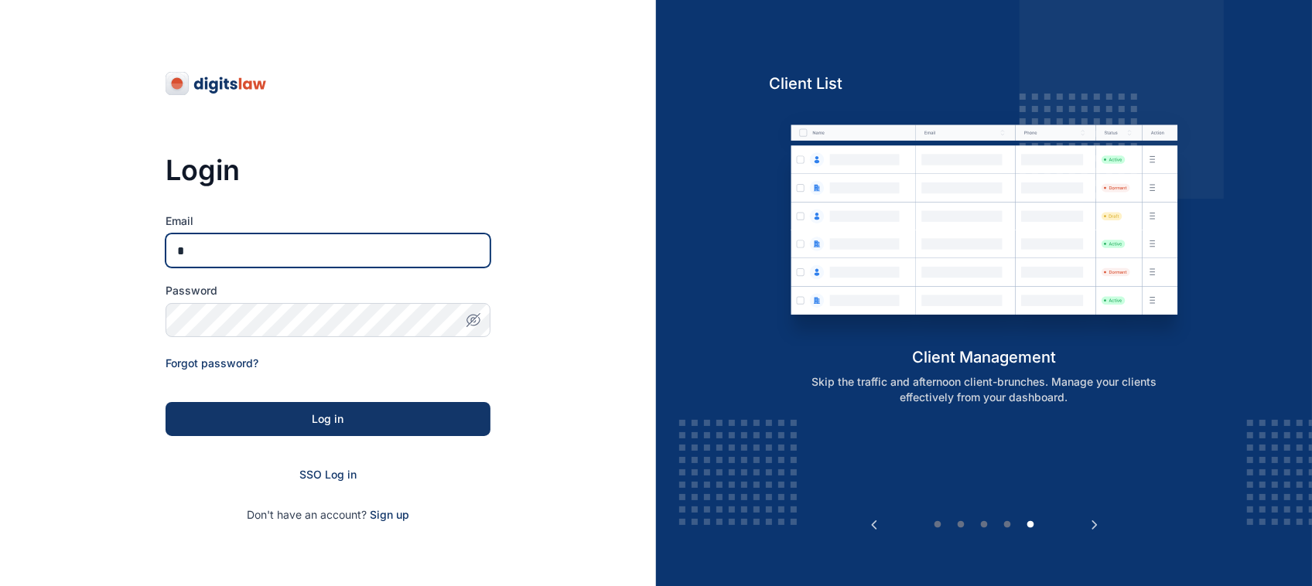
type input "**********"
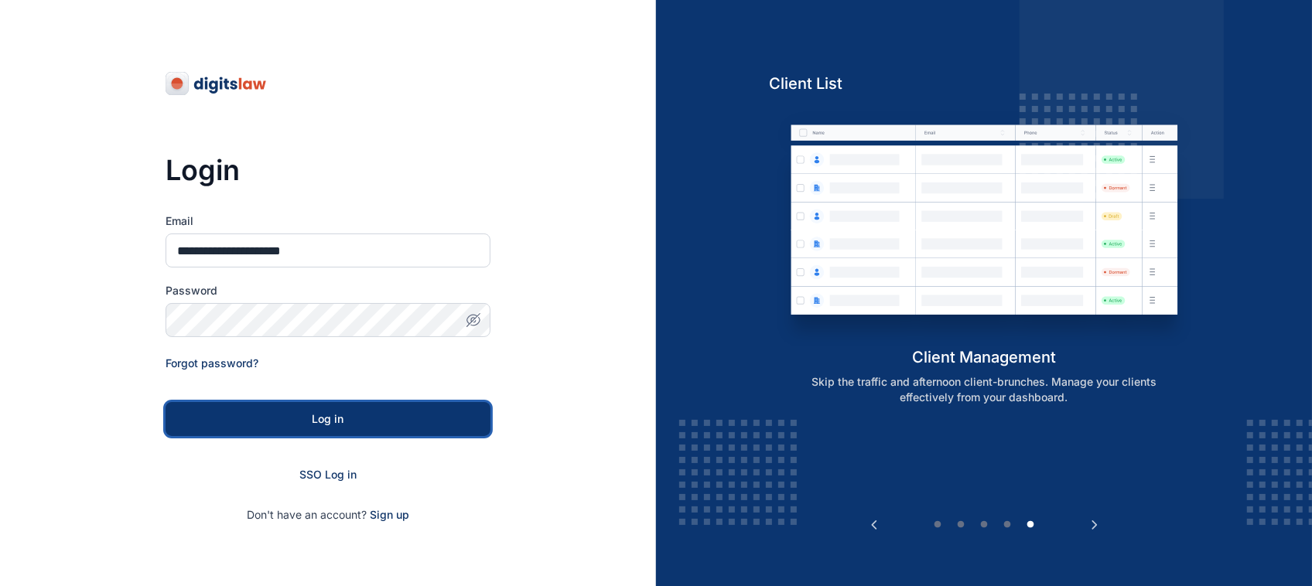
click at [422, 422] on div "Log in" at bounding box center [327, 418] width 275 height 15
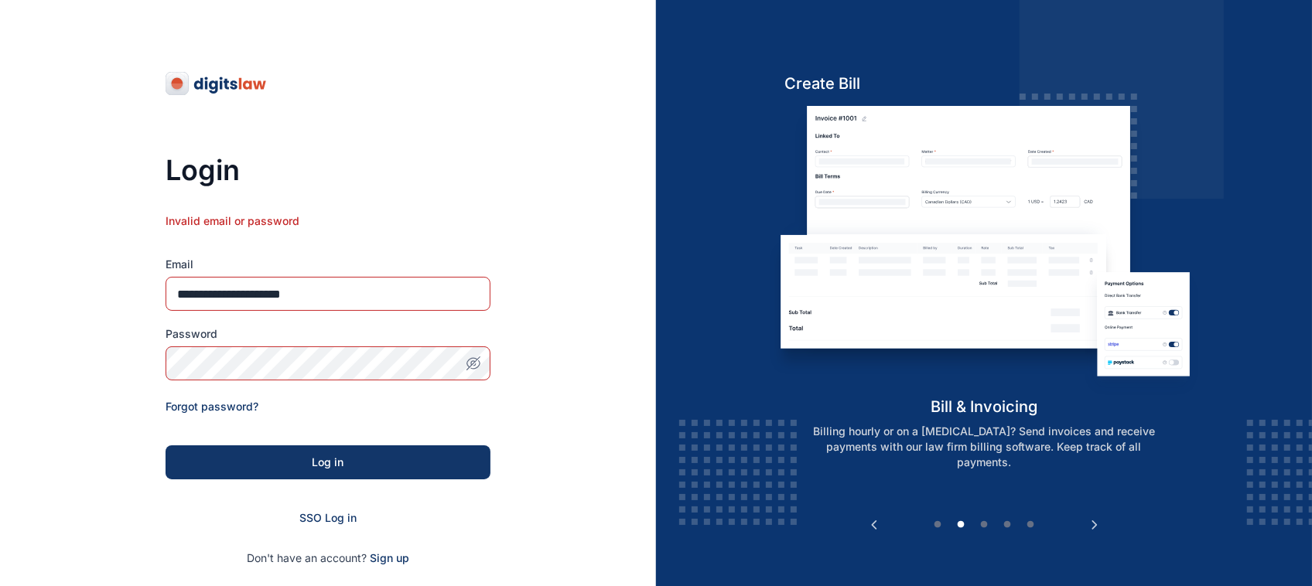
click at [466, 360] on icon "button" at bounding box center [473, 363] width 15 height 15
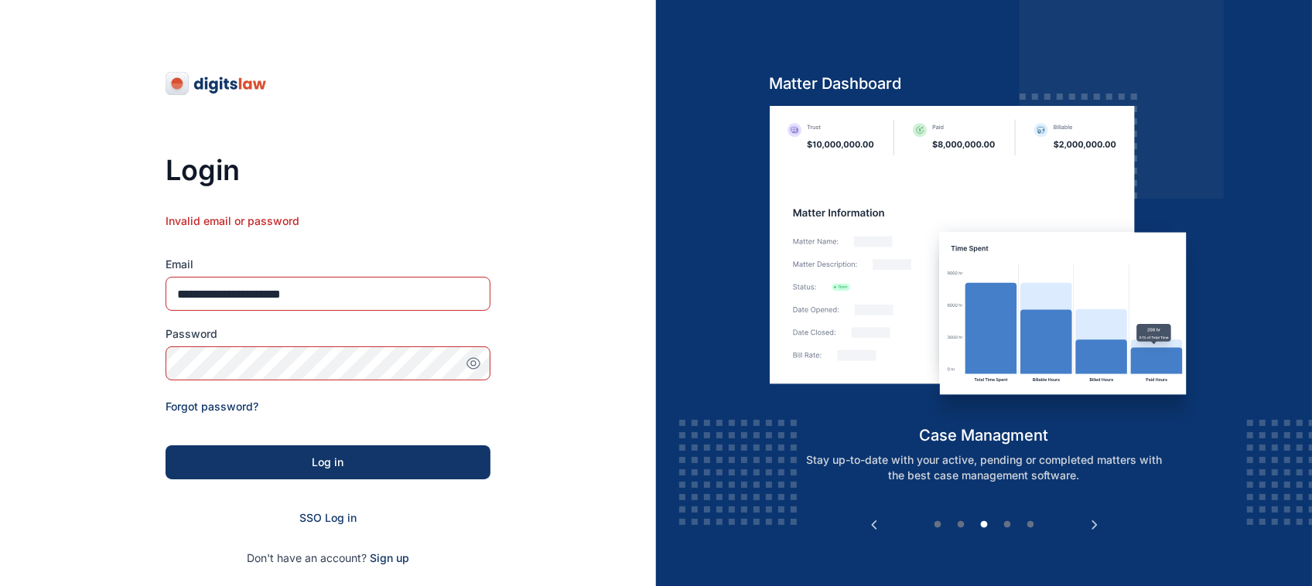
click at [538, 271] on div "**********" at bounding box center [328, 374] width 656 height 749
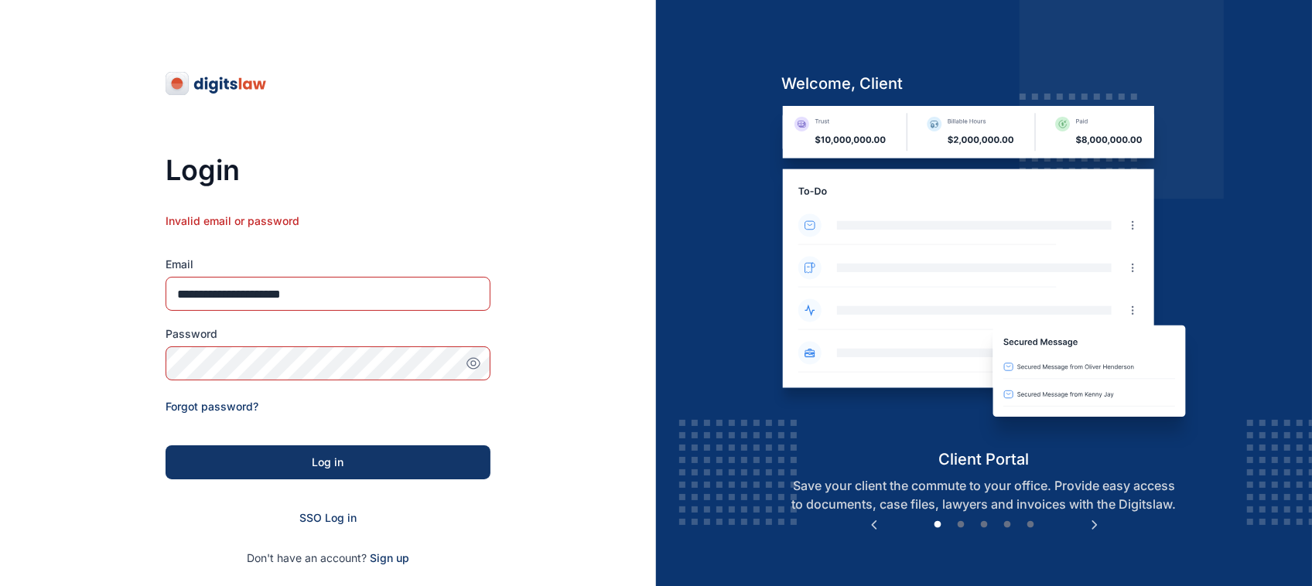
click at [538, 271] on div "**********" at bounding box center [328, 374] width 656 height 749
